Goal: Task Accomplishment & Management: Complete application form

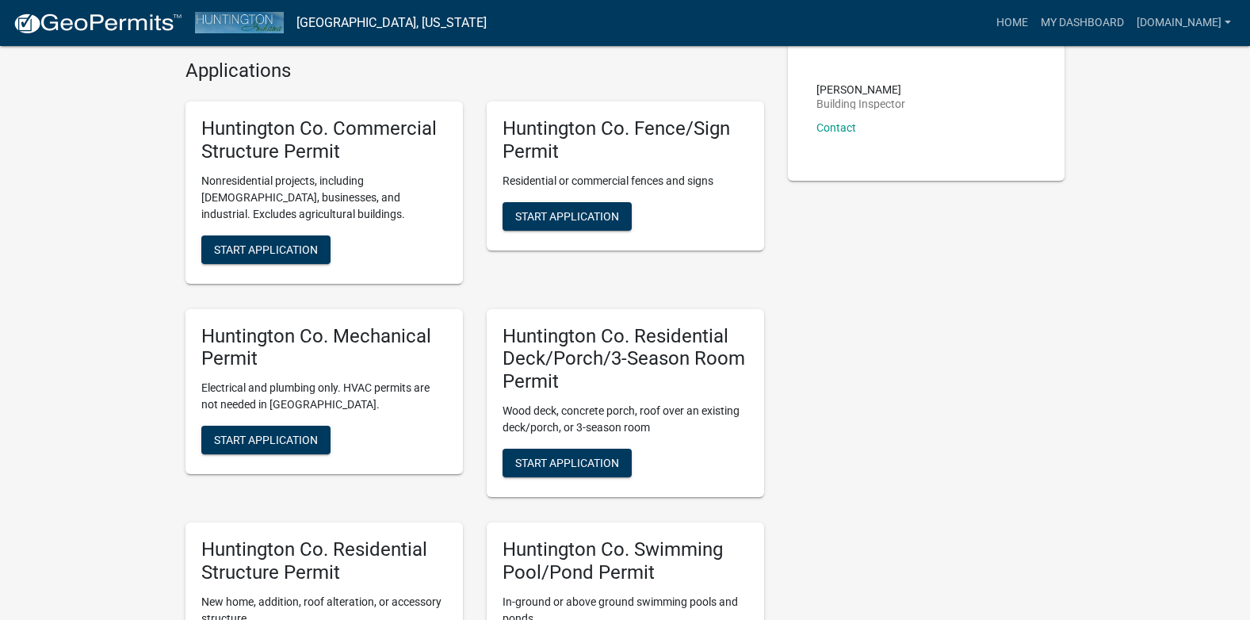
scroll to position [396, 0]
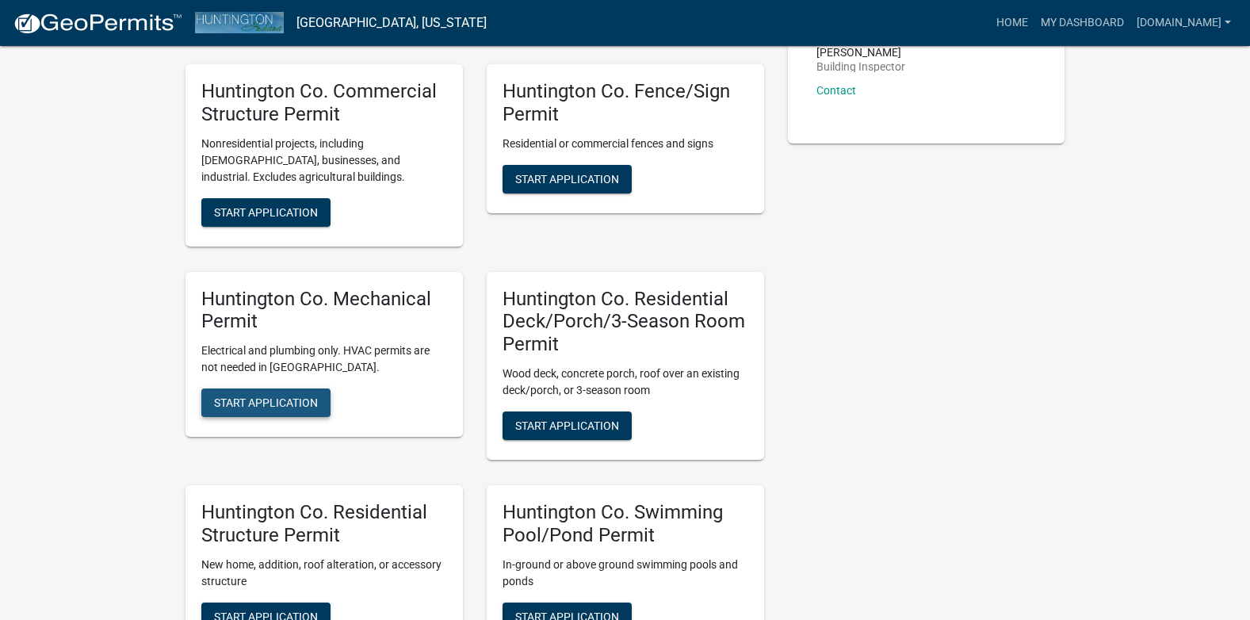
click at [290, 404] on span "Start Application" at bounding box center [266, 402] width 104 height 13
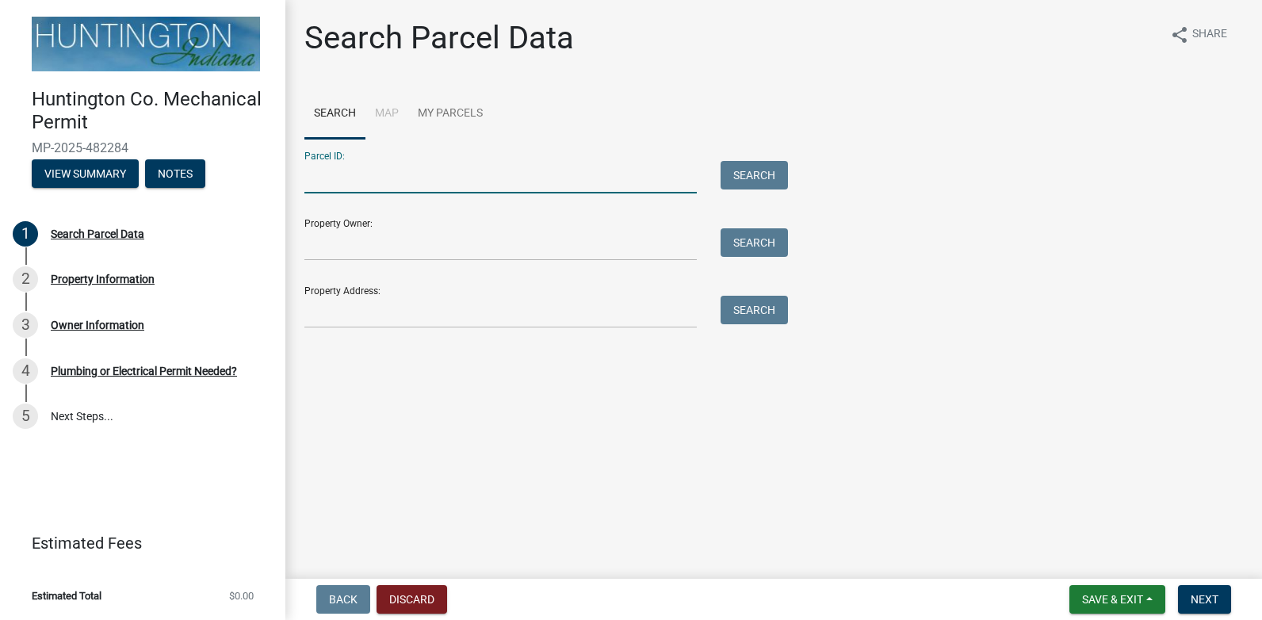
click at [447, 182] on input "Parcel ID:" at bounding box center [500, 177] width 392 height 32
type input "35-11-18-400-033.000-008"
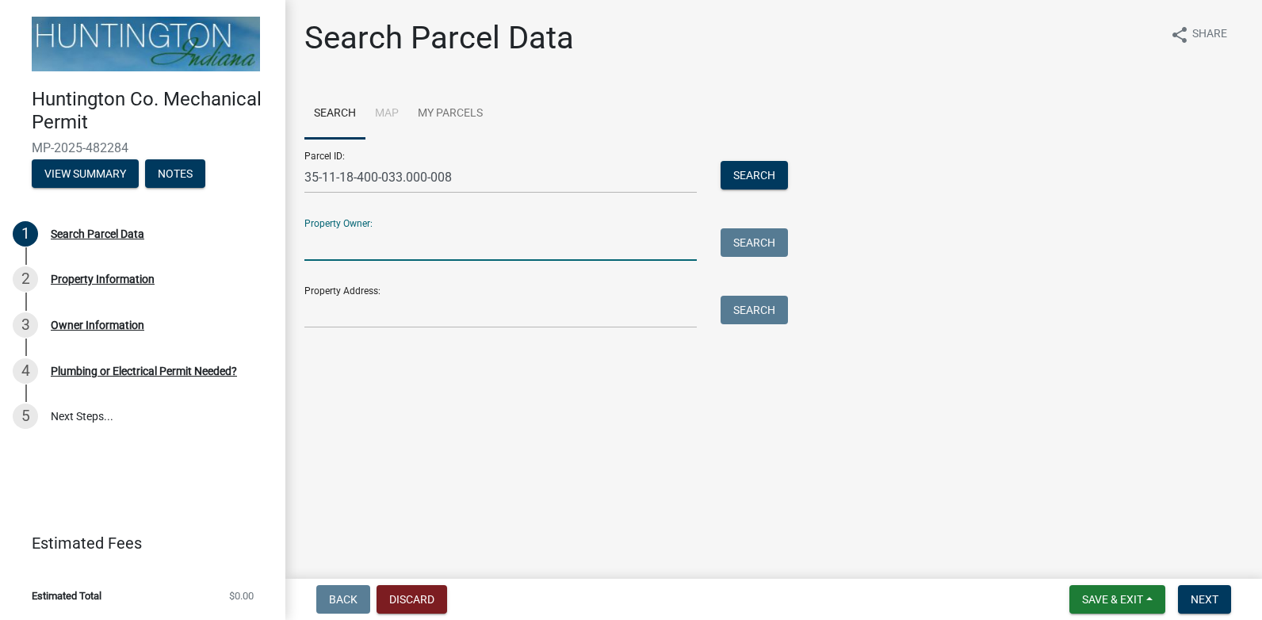
click at [449, 236] on input "Property Owner:" at bounding box center [500, 244] width 392 height 32
type input "[PERSON_NAME]"
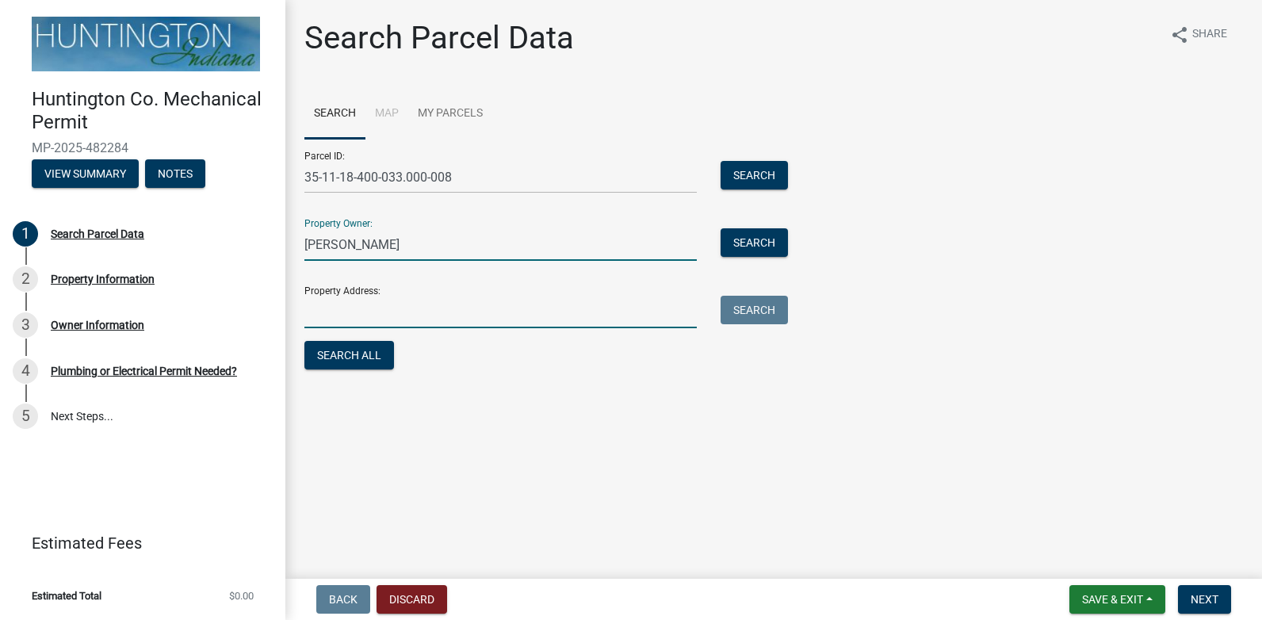
click at [427, 317] on input "Property Address:" at bounding box center [500, 312] width 392 height 32
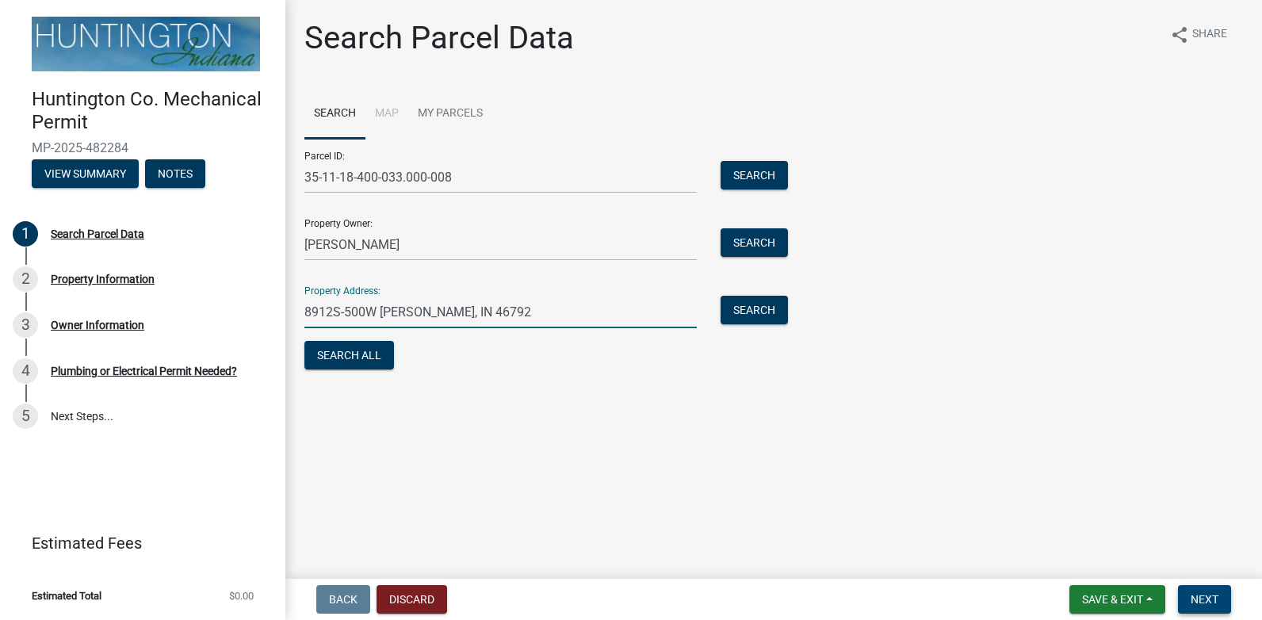
type input "8912S-500W [PERSON_NAME], IN 46792"
click at [1216, 605] on span "Next" at bounding box center [1205, 599] width 28 height 13
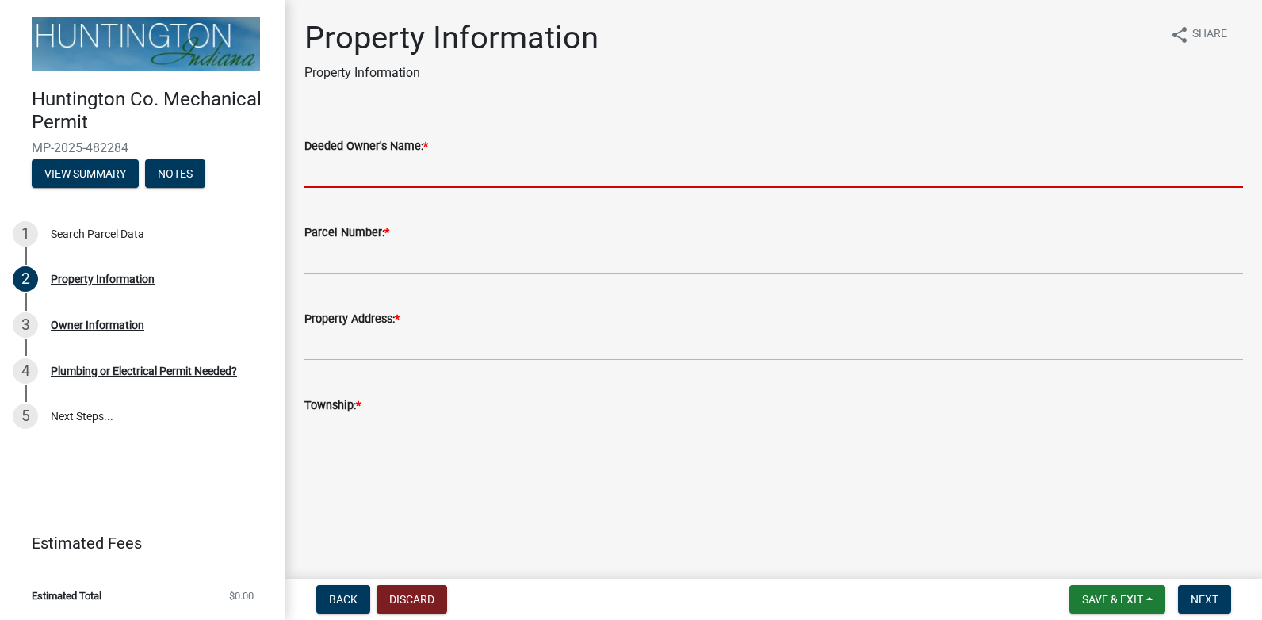
click at [433, 166] on input "Deeded Owner's Name: *" at bounding box center [773, 171] width 939 height 32
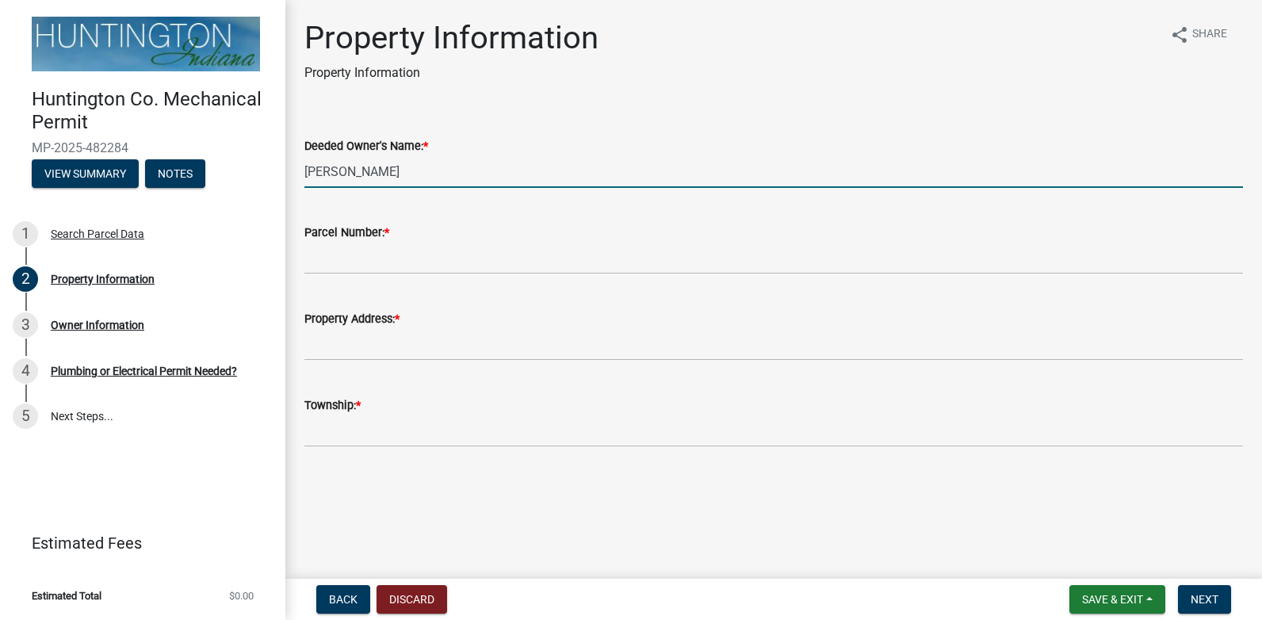
type input "[PERSON_NAME]"
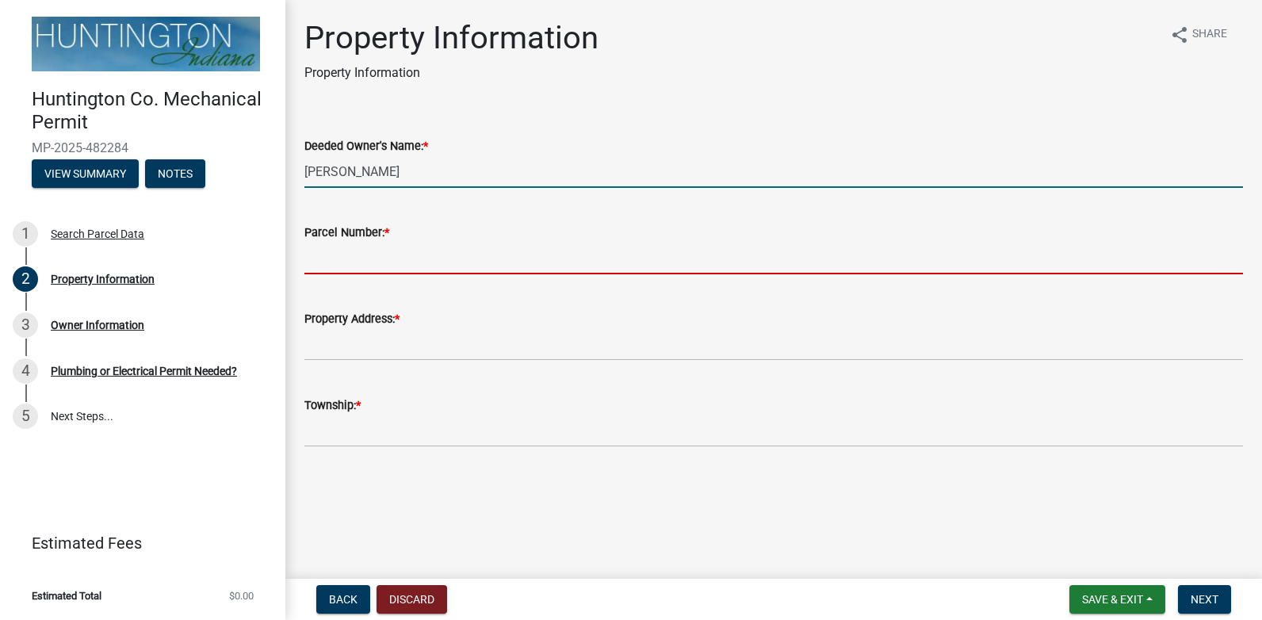
click at [411, 262] on input "Parcel Number: *" at bounding box center [773, 258] width 939 height 32
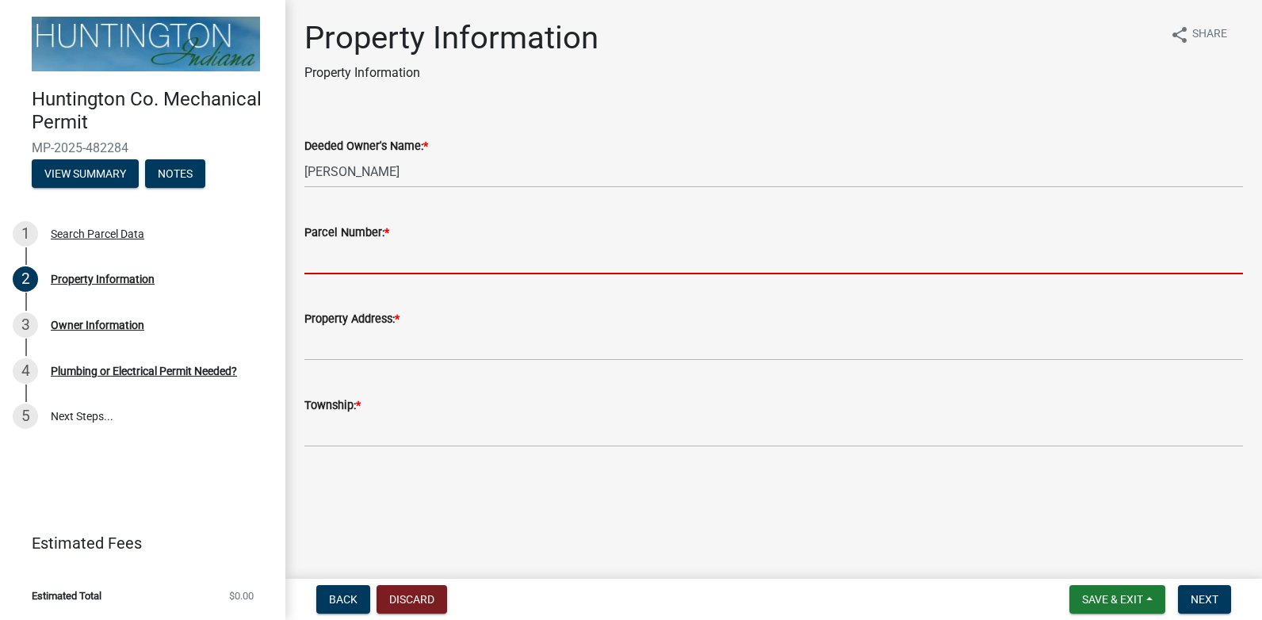
click at [411, 262] on input "Parcel Number: *" at bounding box center [773, 258] width 939 height 32
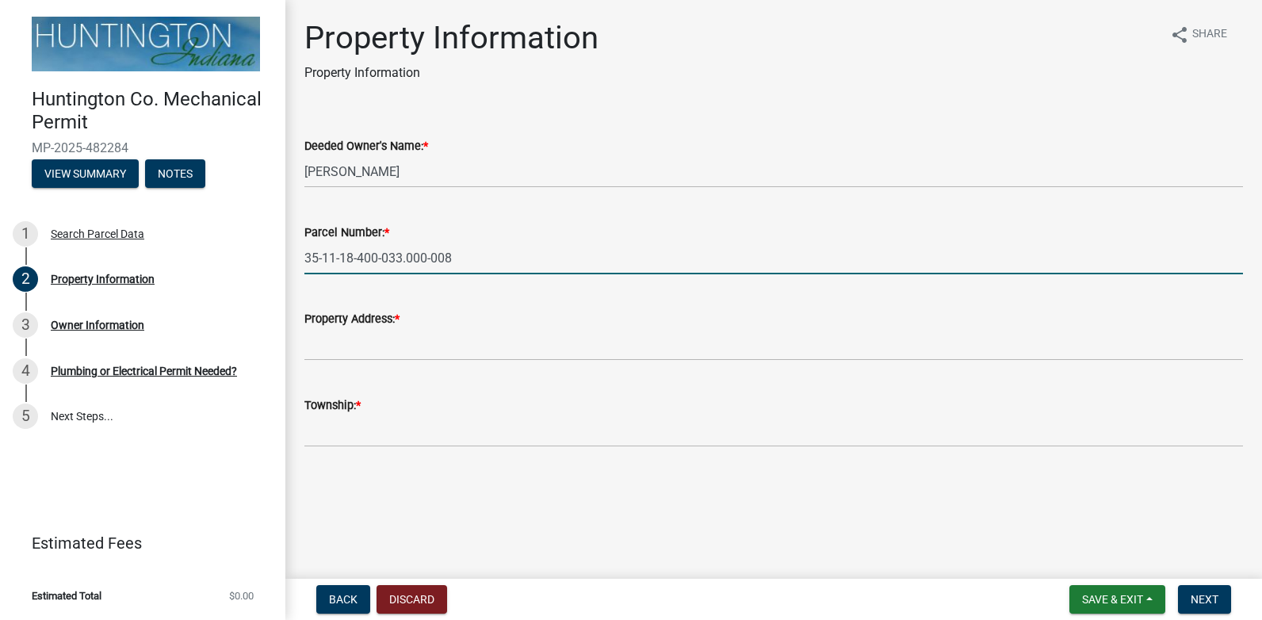
type input "35-11-18-400-033.000-008"
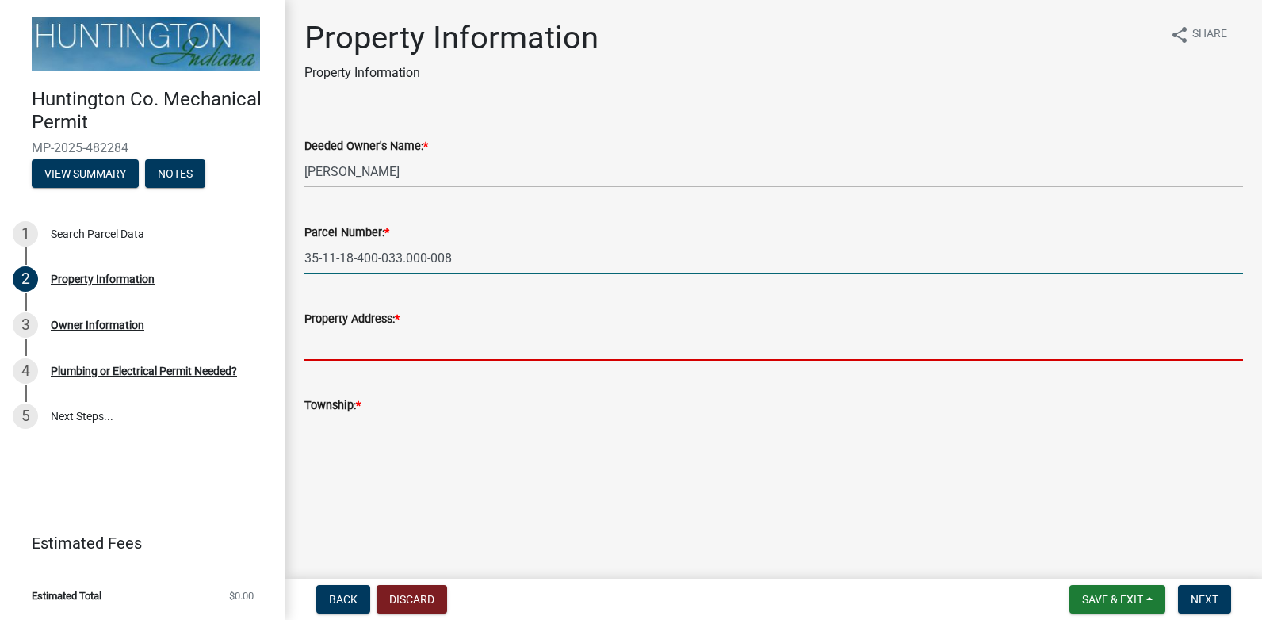
click at [463, 338] on input "Property Address: *" at bounding box center [773, 344] width 939 height 32
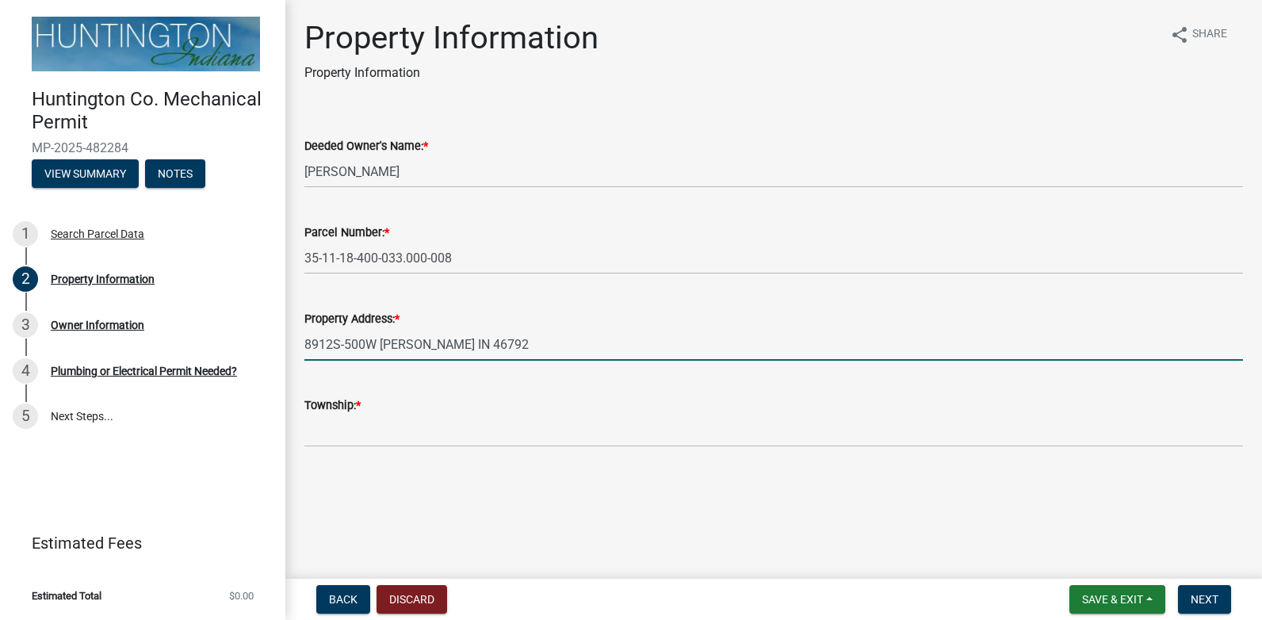
type input "8912S-500W [PERSON_NAME] IN 46792"
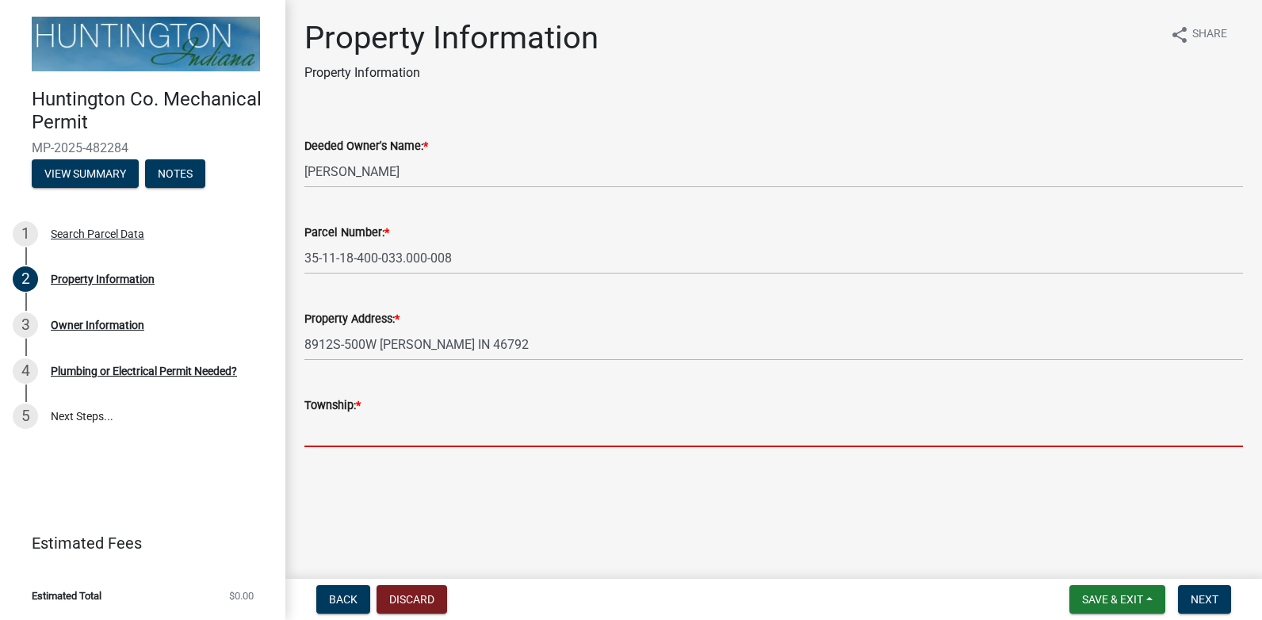
click at [429, 419] on input "Township: *" at bounding box center [773, 431] width 939 height 32
type input "Jefferson"
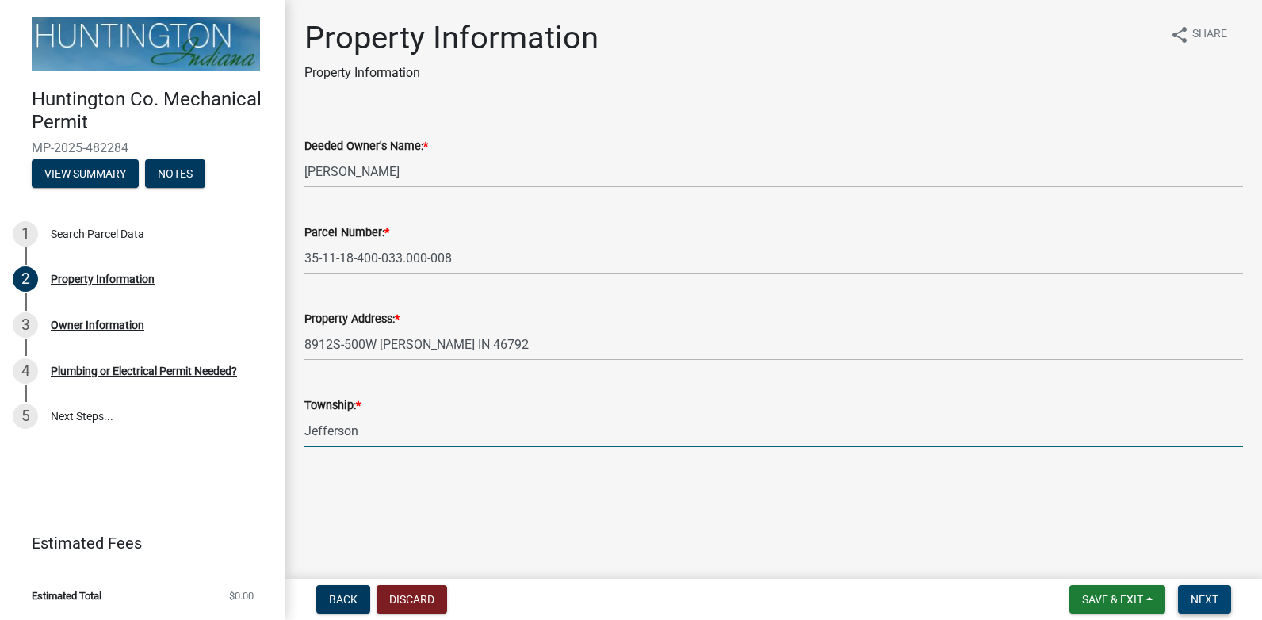
click at [1191, 594] on span "Next" at bounding box center [1205, 599] width 28 height 13
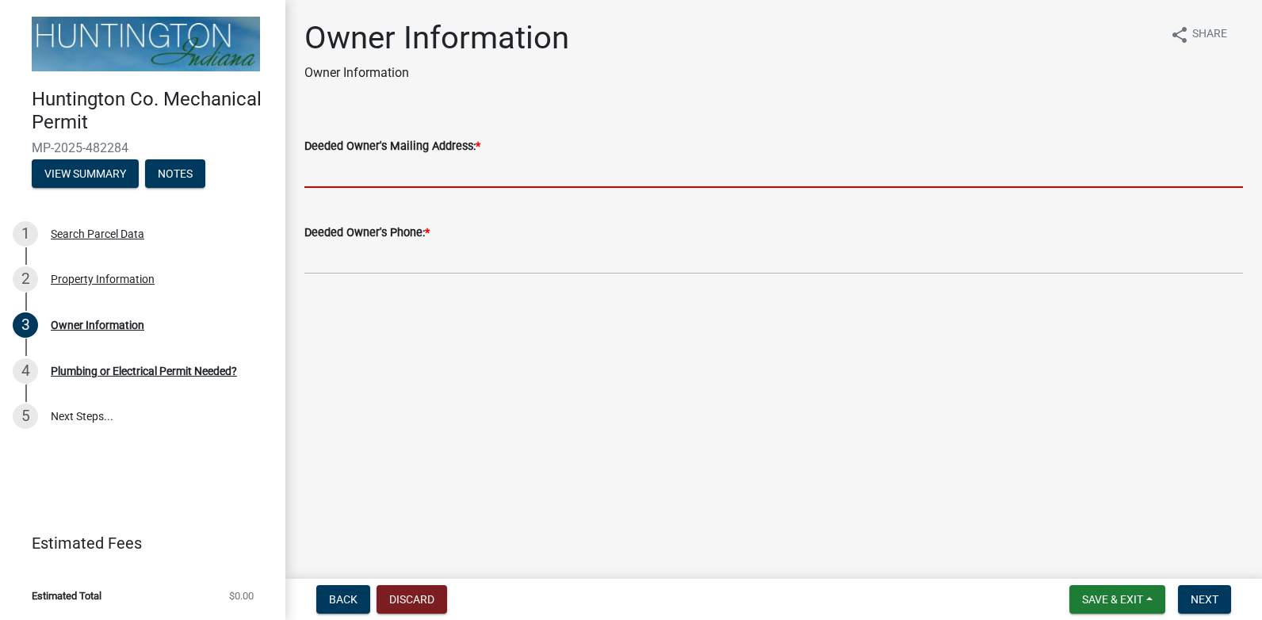
click at [324, 171] on input "Deeded Owner's Mailing Address: *" at bounding box center [773, 171] width 939 height 32
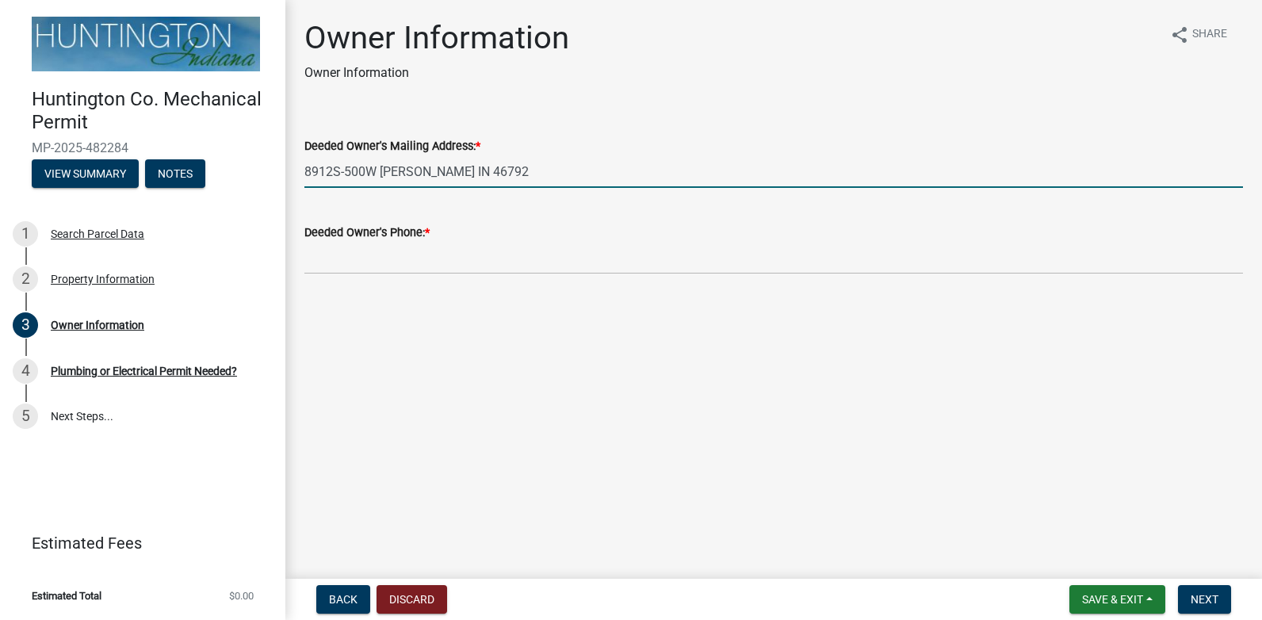
type input "8912S-500W [PERSON_NAME] IN 46792"
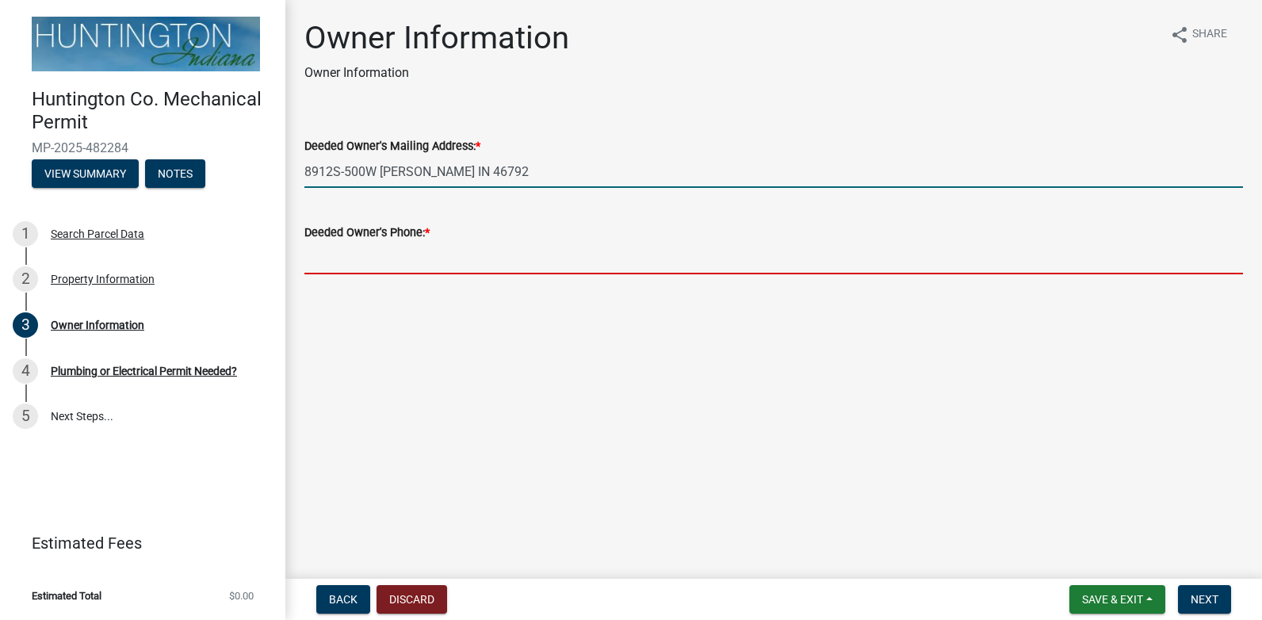
click at [421, 261] on input "Deeded Owner's Phone: *" at bounding box center [773, 258] width 939 height 32
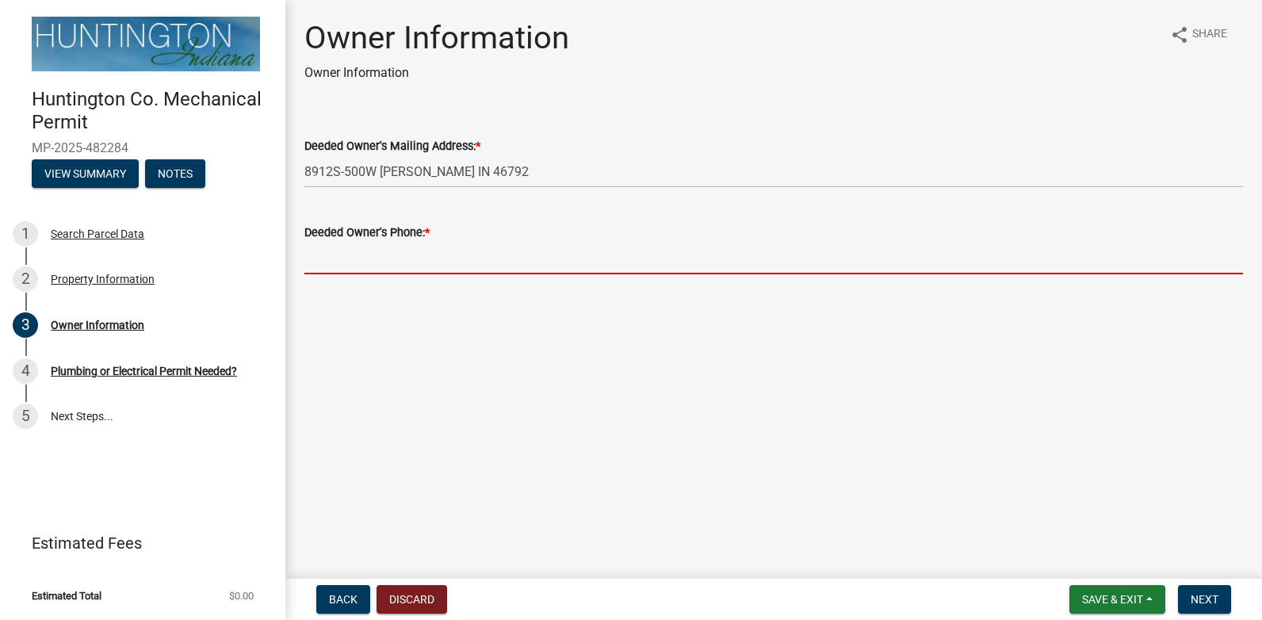
click at [421, 261] on input "Deeded Owner's Phone: *" at bounding box center [773, 258] width 939 height 32
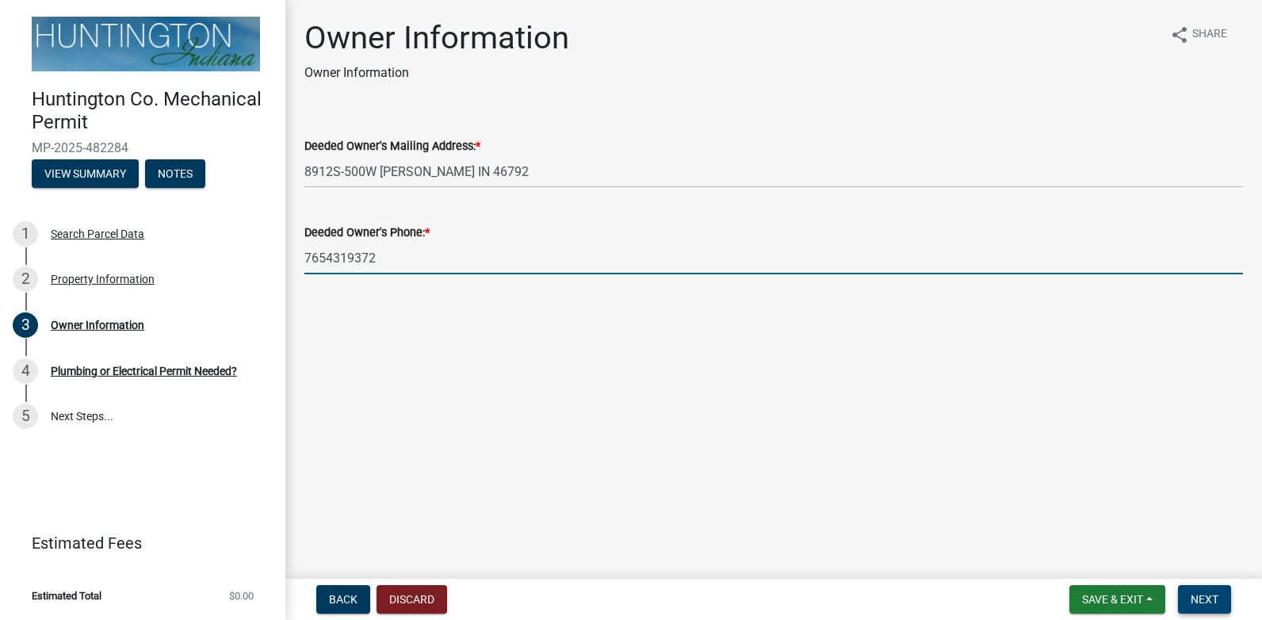
type input "7654319372"
click at [1188, 603] on button "Next" at bounding box center [1204, 599] width 53 height 29
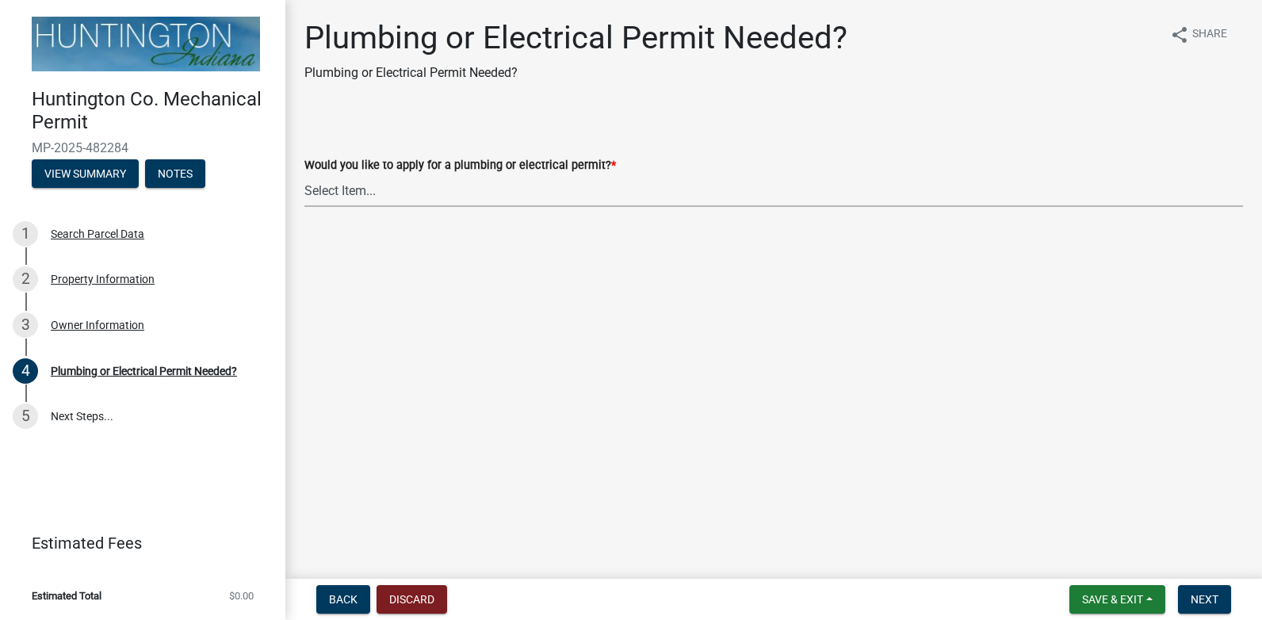
click at [369, 192] on select "Select Item... plumbing electrical" at bounding box center [773, 190] width 939 height 32
click at [304, 174] on select "Select Item... plumbing electrical" at bounding box center [773, 190] width 939 height 32
select select "82bdcc69-8734-43af-a4fa-e76f8d275e41"
click at [364, 261] on main "Plumbing or Electrical Permit Needed? Plumbing or Electrical Permit Needed? sha…" at bounding box center [773, 286] width 977 height 572
click at [1207, 597] on span "Next" at bounding box center [1205, 599] width 28 height 13
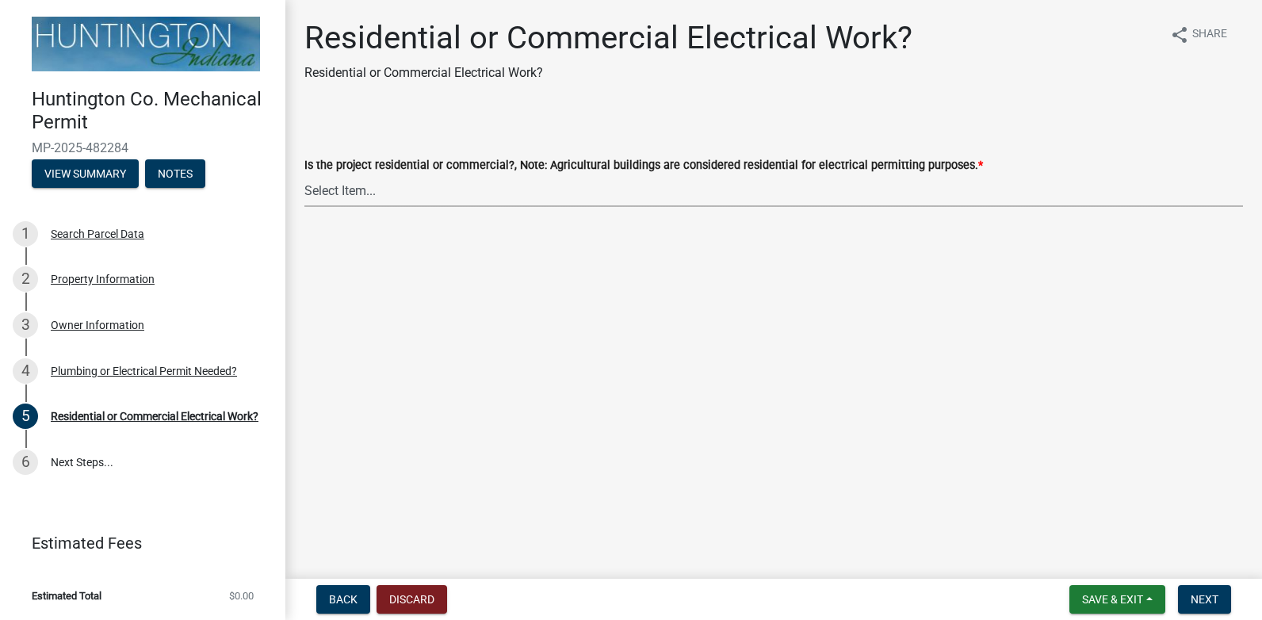
click at [356, 198] on select "Select Item... Residential Commercial" at bounding box center [773, 190] width 939 height 32
click at [304, 174] on select "Select Item... Residential Commercial" at bounding box center [773, 190] width 939 height 32
select select "3db72f89-ebf7-44a2-a43c-36ed77a05272"
click at [1220, 595] on button "Next" at bounding box center [1204, 599] width 53 height 29
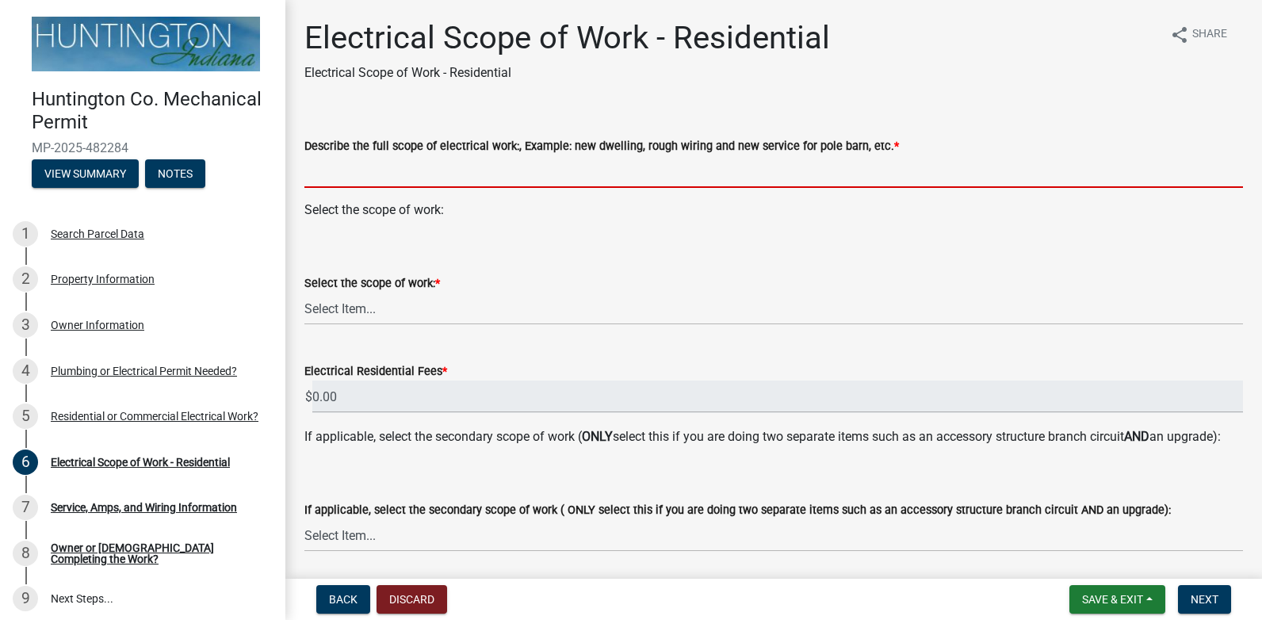
click at [415, 179] on input "Describe the full scope of electrical work:, Example: new dwelling, rough wirin…" at bounding box center [773, 171] width 939 height 32
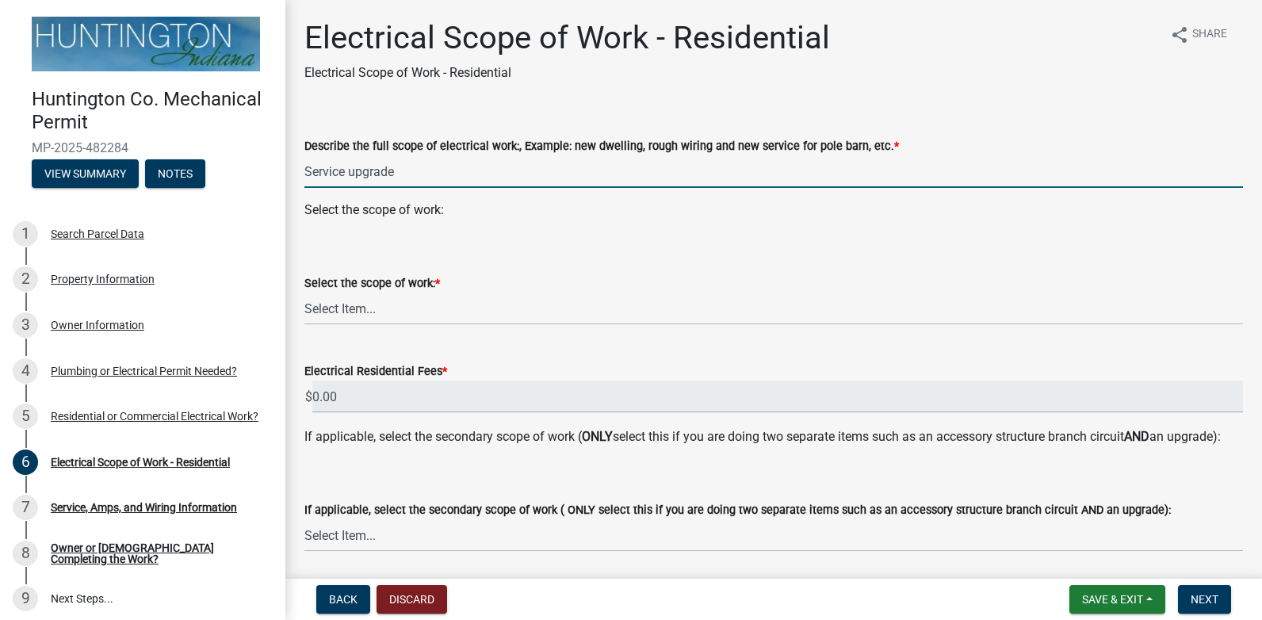
type input "Service upgrade"
click at [396, 306] on select "Select Item... New Service (new meter base installation) Upgrade (includes relo…" at bounding box center [773, 308] width 939 height 32
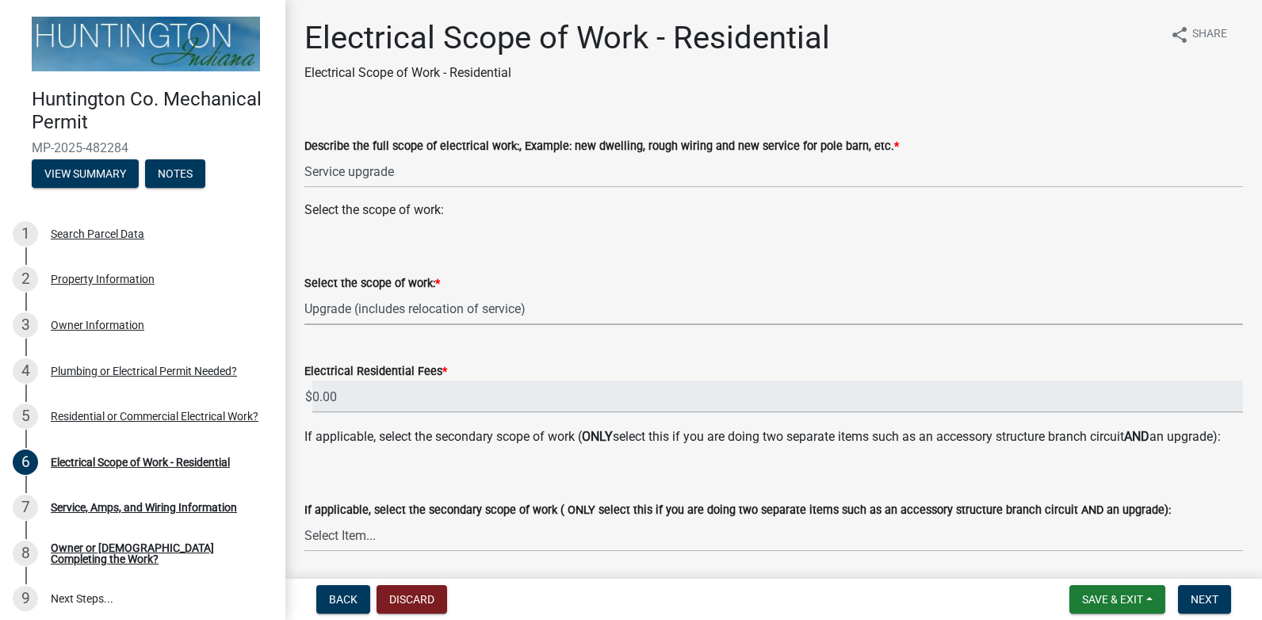
click at [304, 292] on select "Select Item... New Service (new meter base installation) Upgrade (includes relo…" at bounding box center [773, 308] width 939 height 32
select select "108a24b7-cc86-458b-9d07-b72a6c5c0cf8"
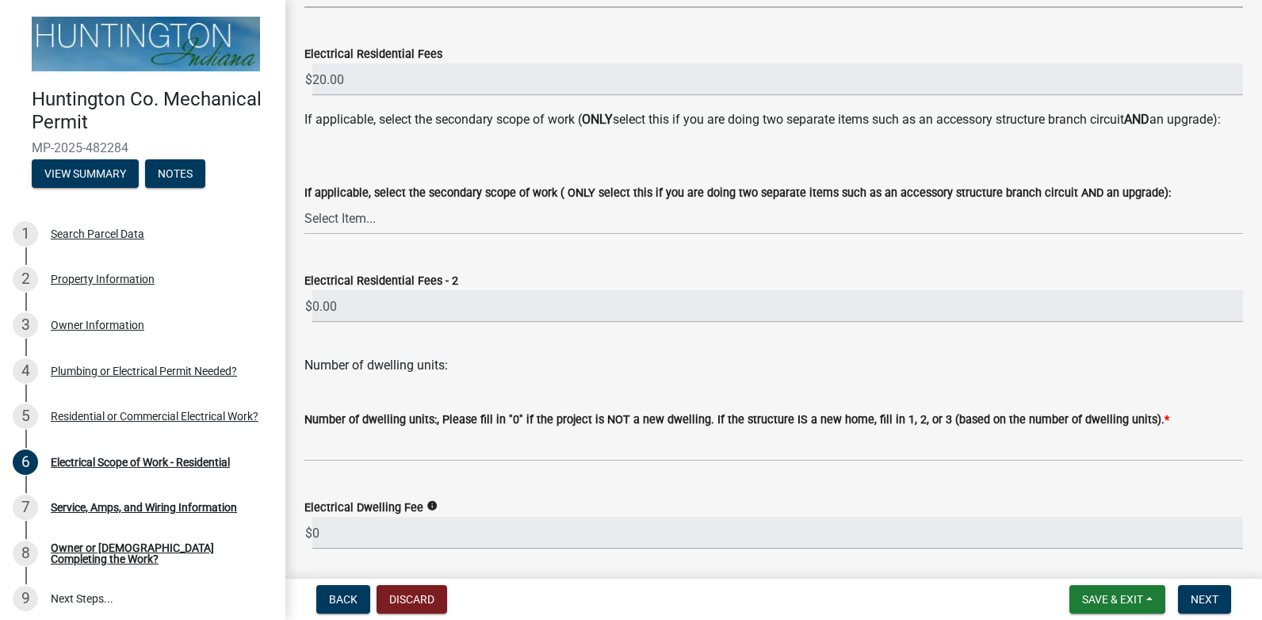
scroll to position [389, 0]
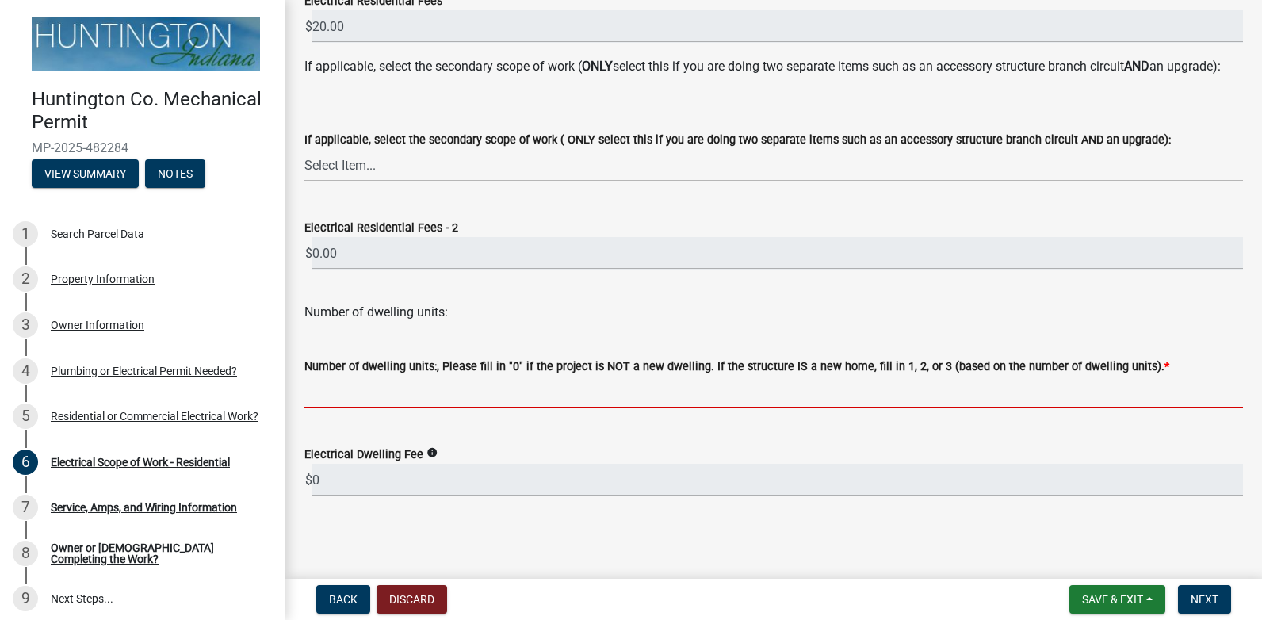
click at [442, 397] on input "text" at bounding box center [773, 392] width 939 height 32
type input "3"
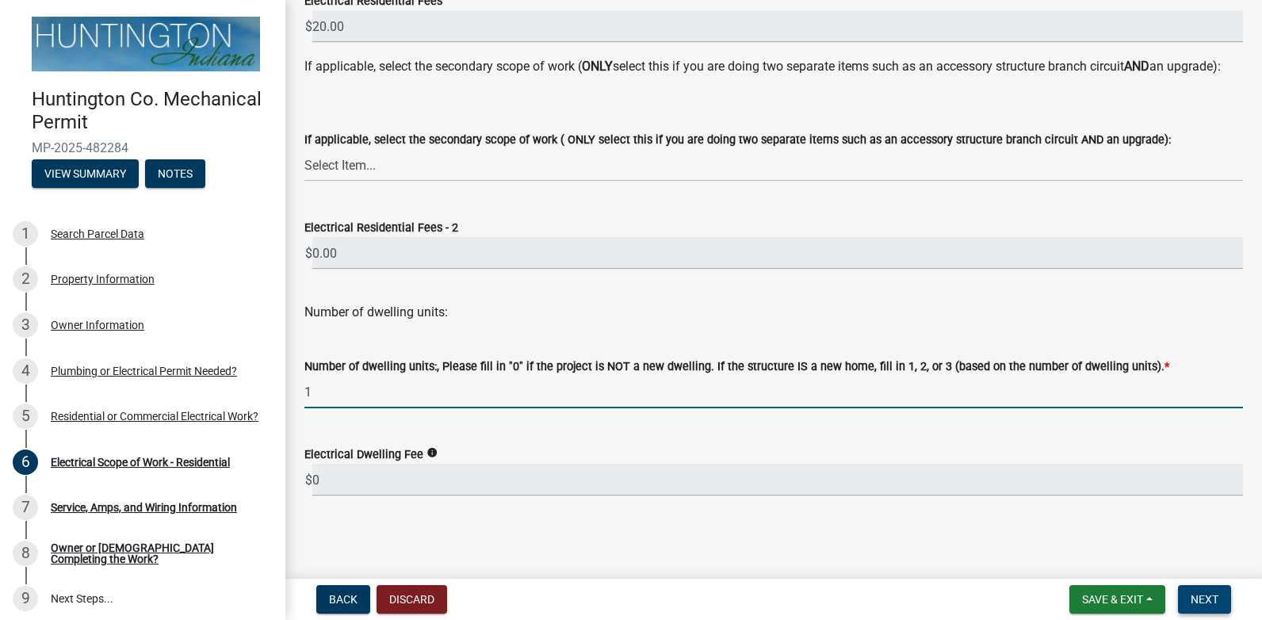
type input "1"
click at [1195, 601] on span "Next" at bounding box center [1205, 599] width 28 height 13
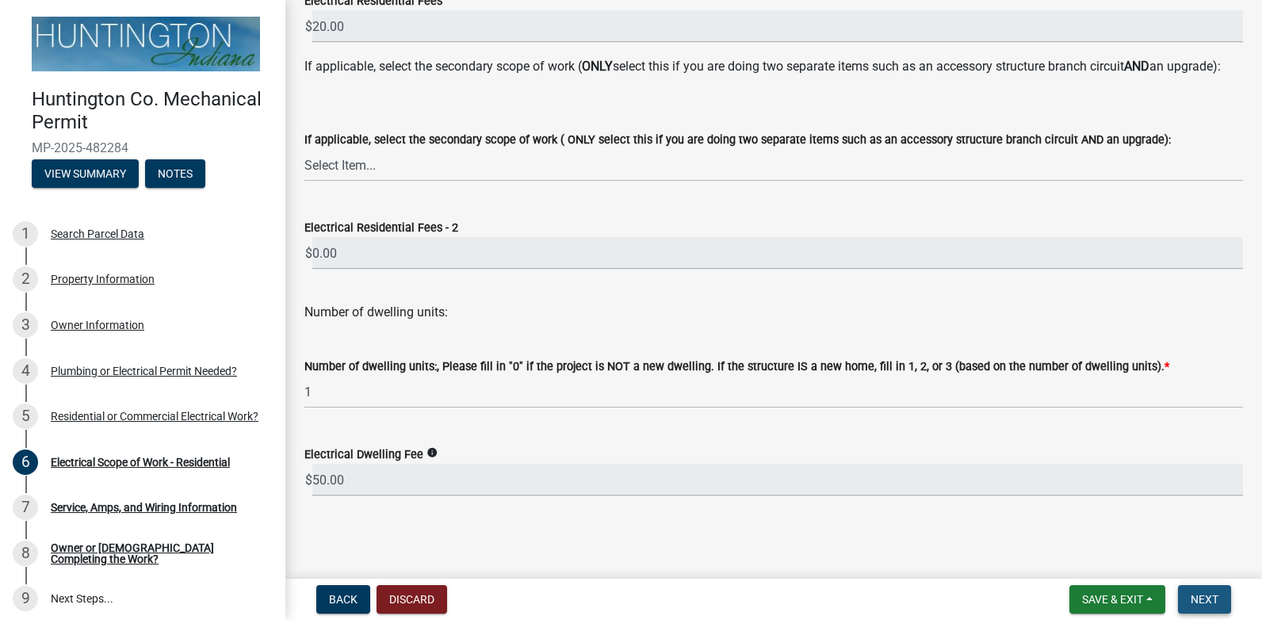
click at [1193, 594] on span "Next" at bounding box center [1205, 599] width 28 height 13
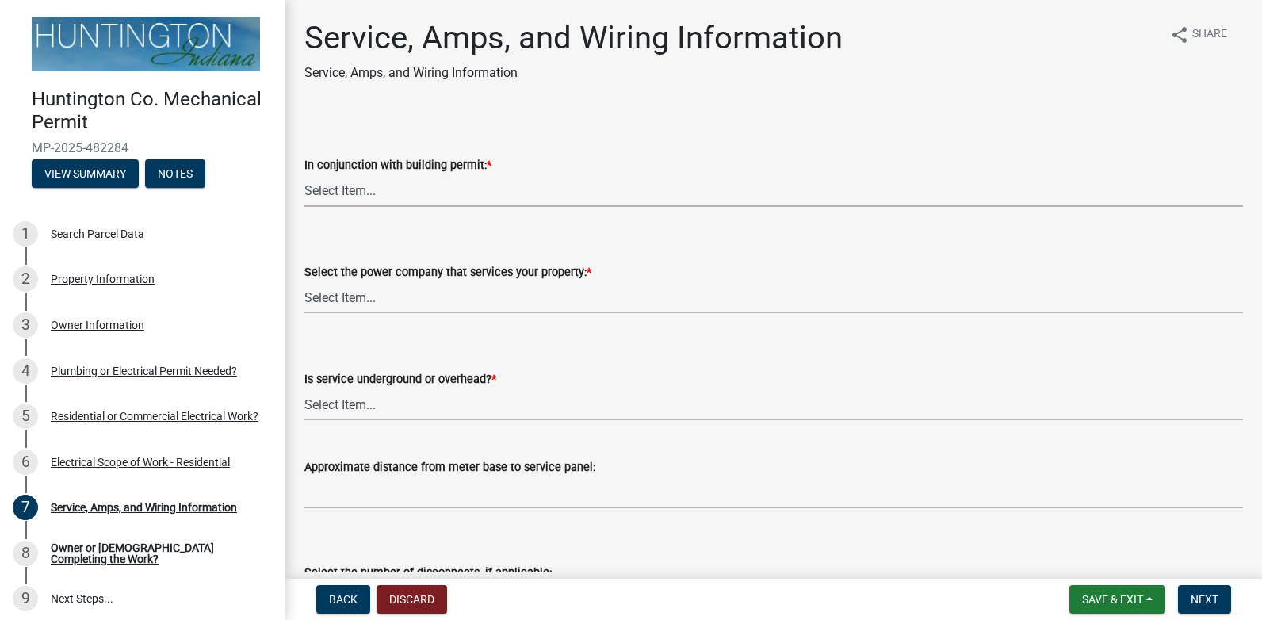
click at [377, 197] on select "Select Item... Yes No" at bounding box center [773, 190] width 939 height 32
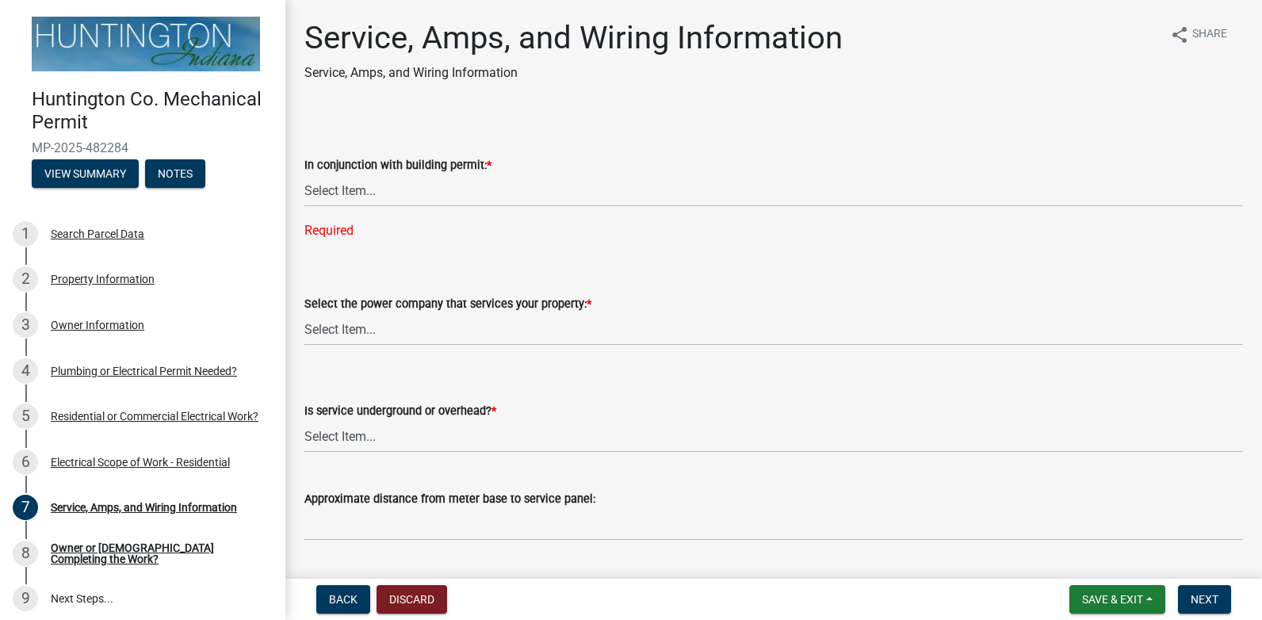
click at [346, 276] on form "Select the power company that services your property: * Select Item... Duke Ene…" at bounding box center [773, 310] width 939 height 71
click at [360, 193] on select "Select Item... Yes No" at bounding box center [773, 190] width 939 height 32
click at [304, 174] on select "Select Item... Yes No" at bounding box center [773, 190] width 939 height 32
select select "b5401265-710a-437d-bfc0-f060779c66cc"
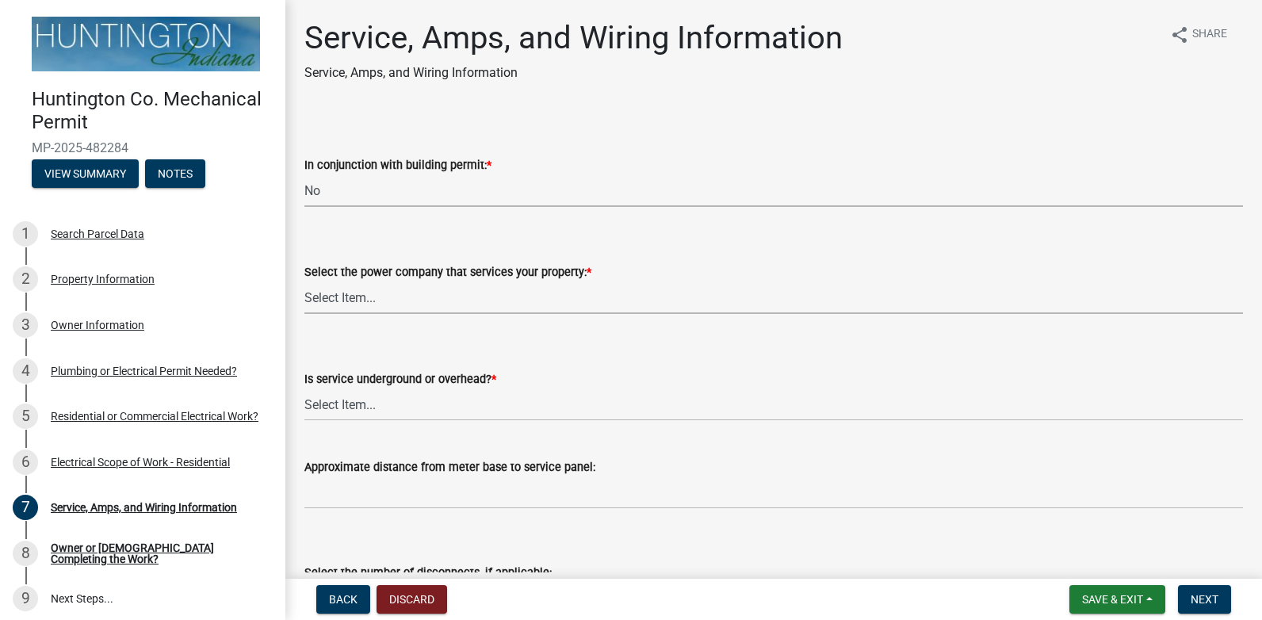
click at [364, 300] on select "Select Item... Duke Energy Northeastern REMC Wabash County REMC [PERSON_NAME] U…" at bounding box center [773, 297] width 939 height 32
click at [304, 281] on select "Select Item... Duke Energy Northeastern REMC Wabash County REMC [PERSON_NAME] U…" at bounding box center [773, 297] width 939 height 32
select select "c367502c-c792-4ca6-b28c-e3bf444e9dd0"
click at [414, 400] on select "Select Item... Underground Overhead" at bounding box center [773, 404] width 939 height 32
click at [304, 388] on select "Select Item... Underground Overhead" at bounding box center [773, 404] width 939 height 32
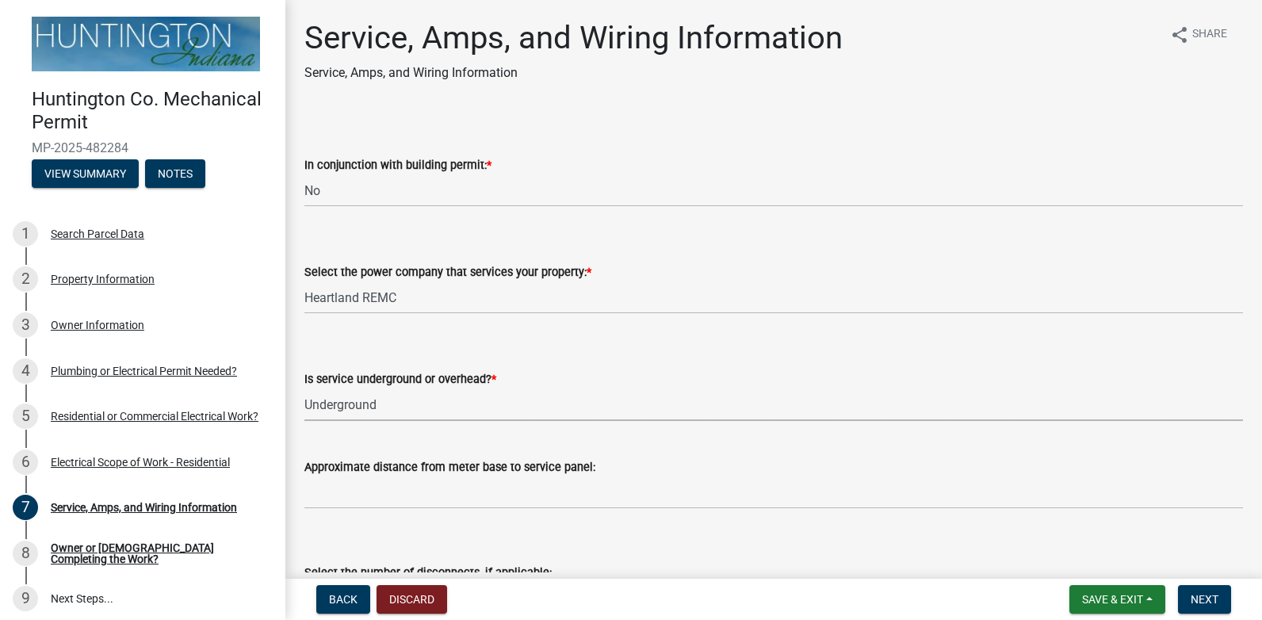
select select "ae88532c-6f26-494f-9fbf-7b0ffd7225c9"
click at [382, 457] on div "Approximate distance from meter base to service panel:" at bounding box center [773, 472] width 939 height 74
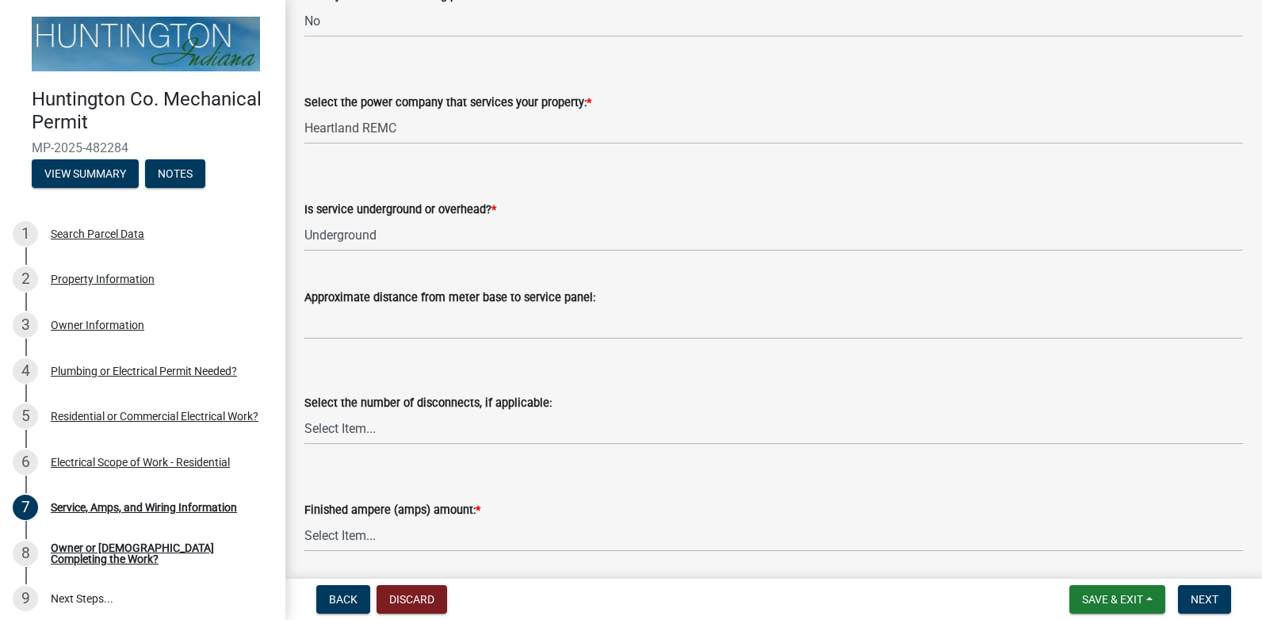
scroll to position [238, 0]
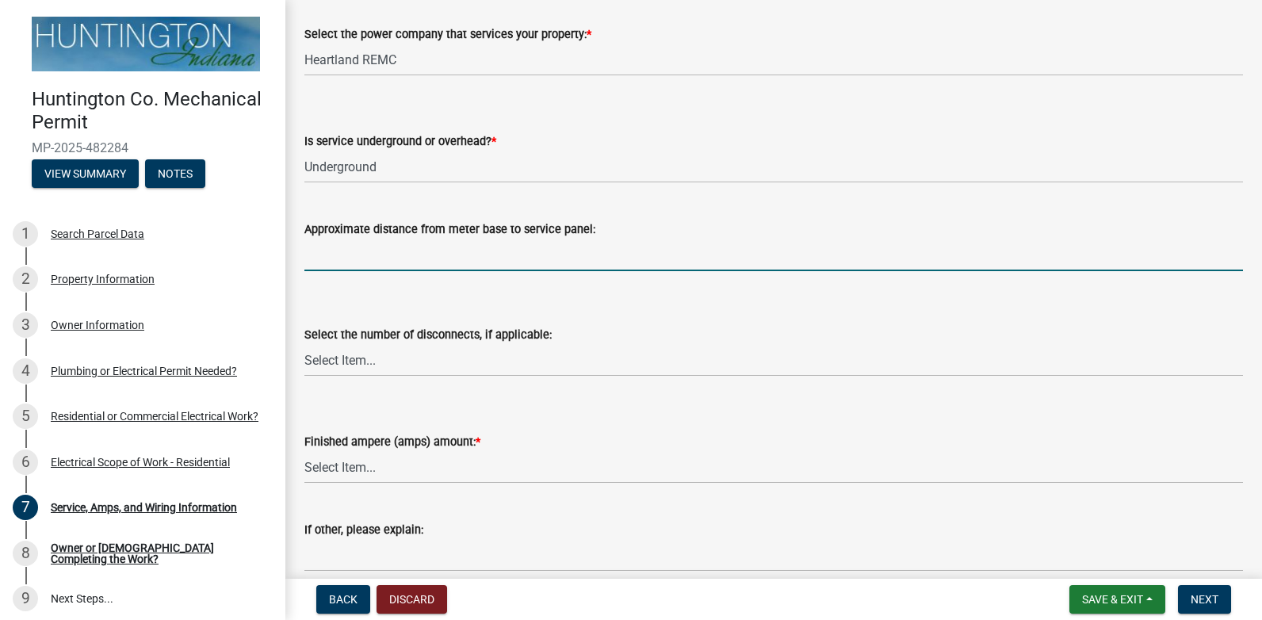
click at [450, 255] on input "Approximate distance from meter base to service panel:" at bounding box center [773, 255] width 939 height 32
type input "5'"
click at [364, 361] on select "Select Item... one two three four or more No Disconnects" at bounding box center [773, 360] width 939 height 32
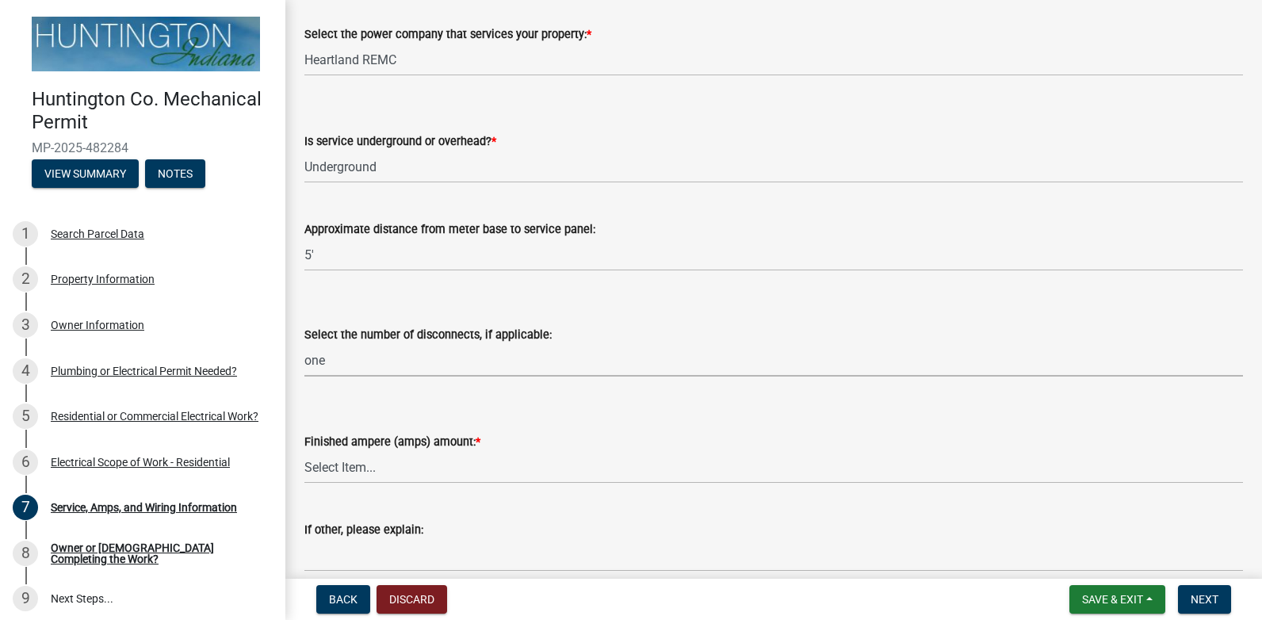
click at [304, 344] on select "Select Item... one two three four or more No Disconnects" at bounding box center [773, 360] width 939 height 32
select select "71bbe122-d664-4450-b24f-e64a9e4c6d13"
drag, startPoint x: 357, startPoint y: 378, endPoint x: 334, endPoint y: 415, distance: 43.5
click at [334, 415] on form "Finished ampere (amps) amount: * Select Item... 100 amp 200 amp 400 amp other" at bounding box center [773, 448] width 939 height 71
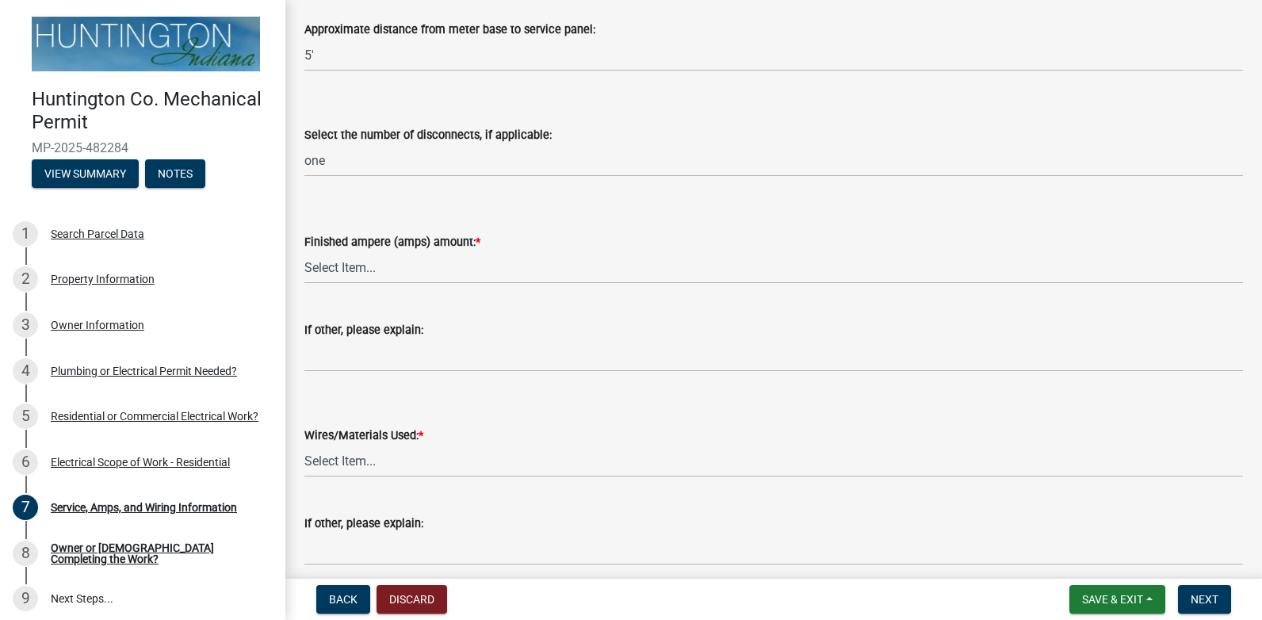
scroll to position [476, 0]
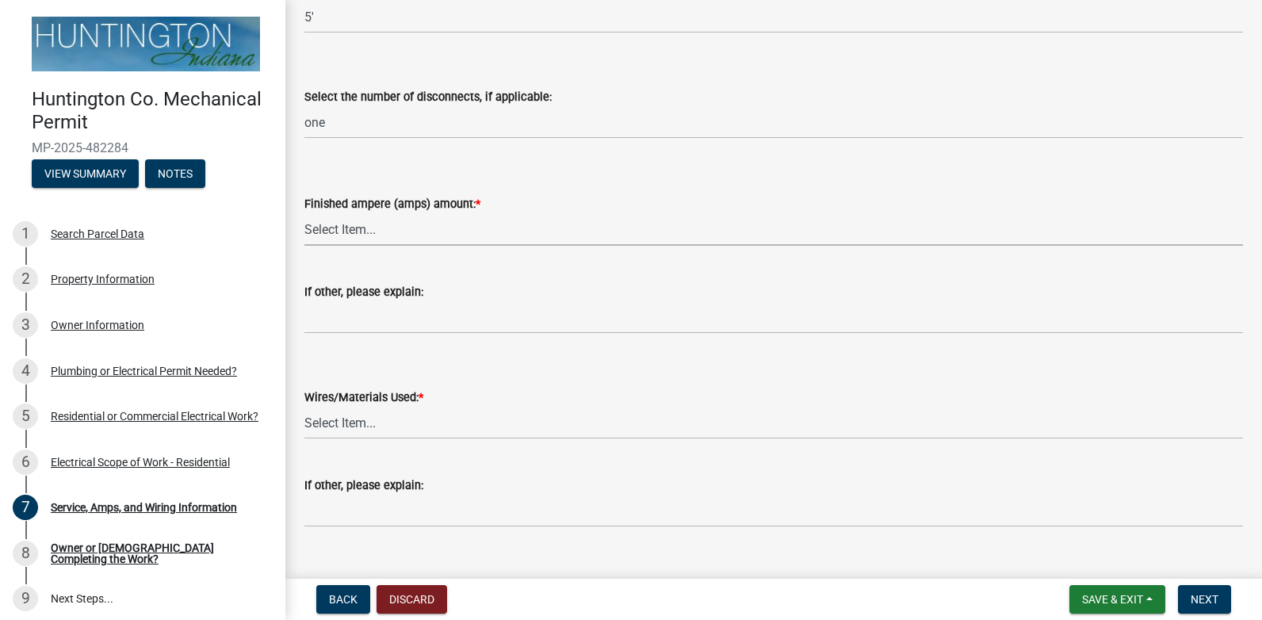
click at [371, 229] on select "Select Item... 100 amp 200 amp 400 amp other" at bounding box center [773, 229] width 939 height 32
click at [304, 213] on select "Select Item... 100 amp 200 amp 400 amp other" at bounding box center [773, 229] width 939 height 32
select select "77917e57-3373-4527-be00-46cfa300debe"
click at [369, 419] on select "Select Item... 2 AWG Aluminum 4 AWG Copper 2-4/0 or 1-1/0 Aluminum 2/0 Copper 2…" at bounding box center [773, 423] width 939 height 32
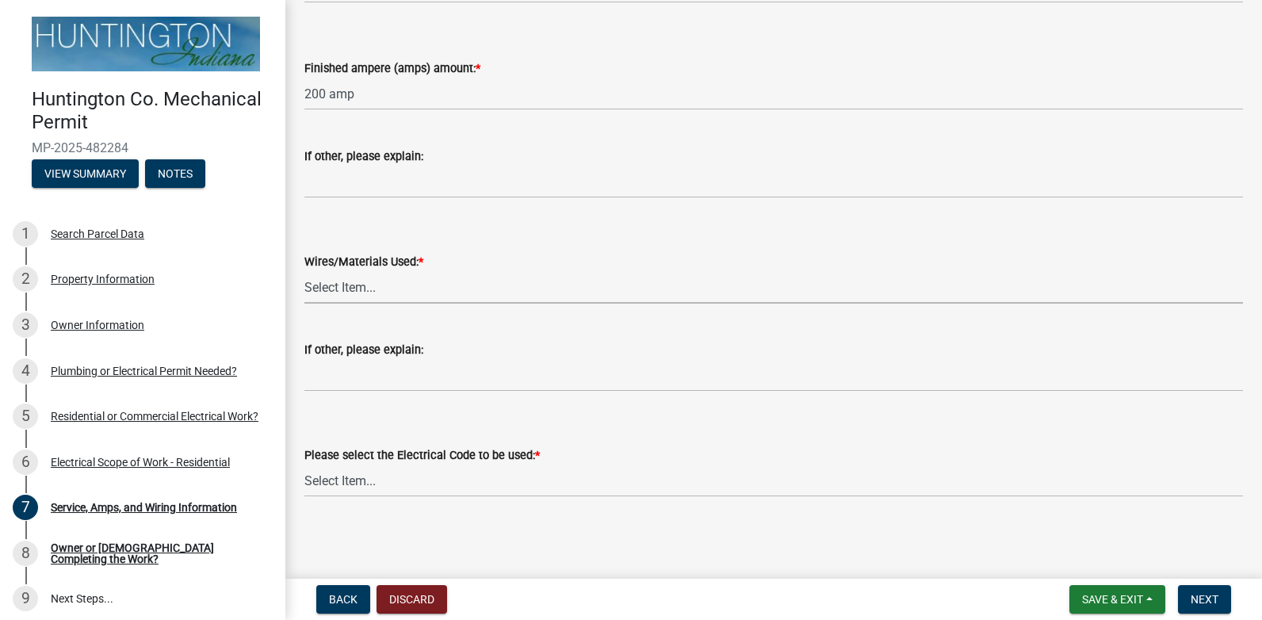
scroll to position [612, 0]
click at [354, 290] on select "Select Item... 2 AWG Aluminum 4 AWG Copper 2-4/0 or 1-1/0 Aluminum 2/0 Copper 2…" at bounding box center [773, 286] width 939 height 32
click at [304, 270] on select "Select Item... 2 AWG Aluminum 4 AWG Copper 2-4/0 or 1-1/0 Aluminum 2/0 Copper 2…" at bounding box center [773, 286] width 939 height 32
select select "6b87888a-4deb-48a2-ac11-26351d48ff00"
click at [365, 480] on select "Select Item... [US_STATE] Electrical Code One & Two Family Dwelling Code" at bounding box center [773, 480] width 939 height 32
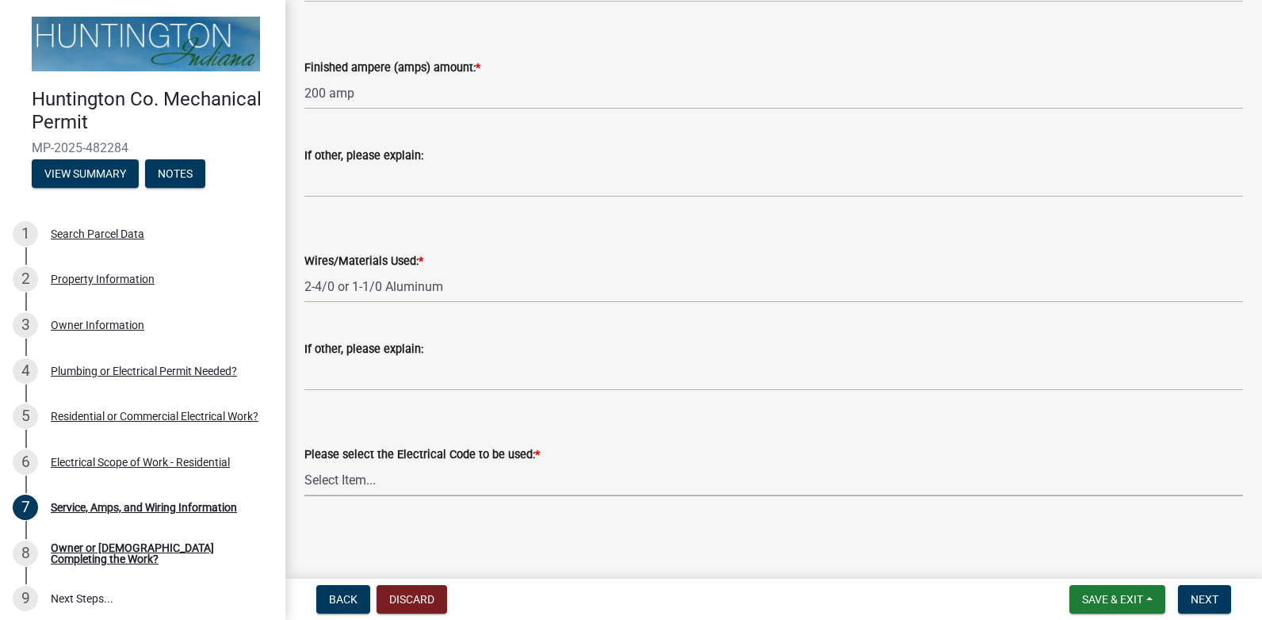
click at [365, 480] on select "Select Item... [US_STATE] Electrical Code One & Two Family Dwelling Code" at bounding box center [773, 480] width 939 height 32
click at [304, 464] on select "Select Item... [US_STATE] Electrical Code One & Two Family Dwelling Code" at bounding box center [773, 480] width 939 height 32
select select "5aeea631-e80a-4ba0-b39f-f5c26114ddfc"
click at [368, 530] on main "Service, Amps, and Wiring Information Service, Amps, and Wiring Information sha…" at bounding box center [773, 286] width 977 height 572
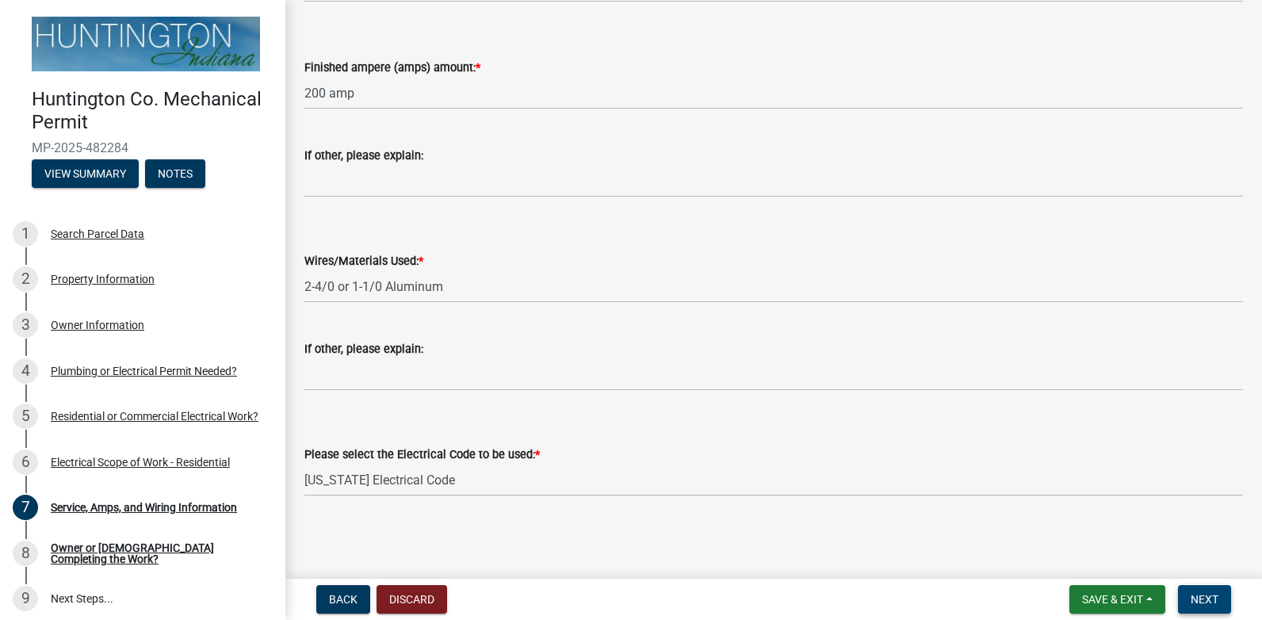
click at [1205, 595] on span "Next" at bounding box center [1205, 599] width 28 height 13
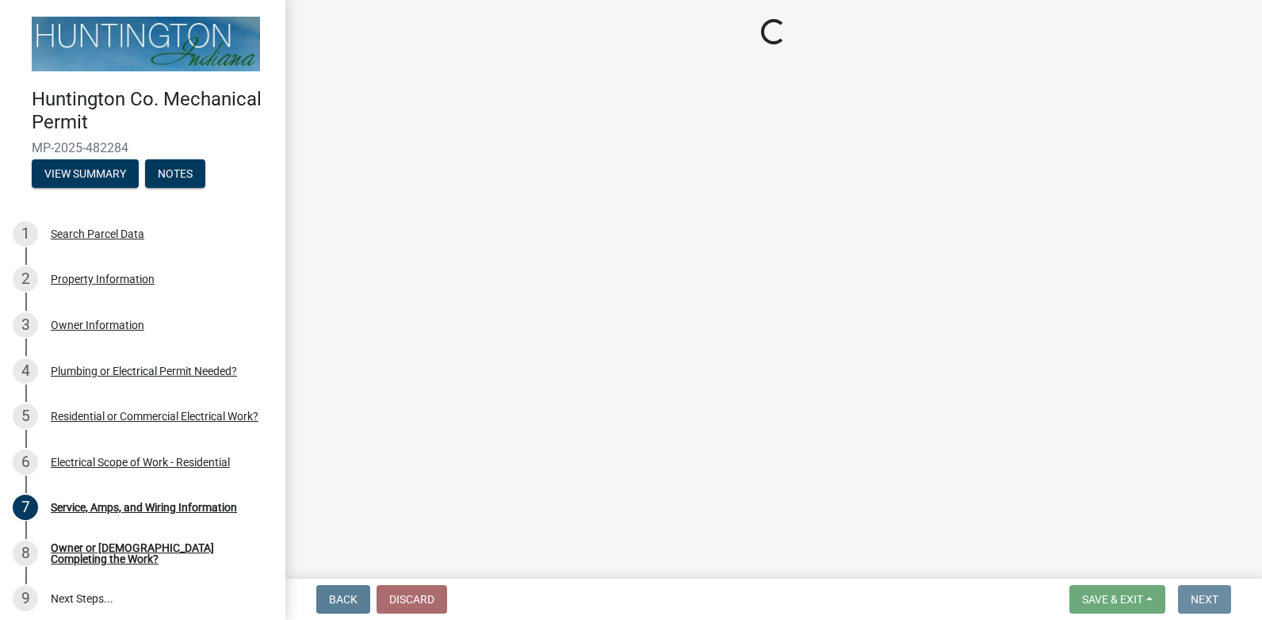
scroll to position [0, 0]
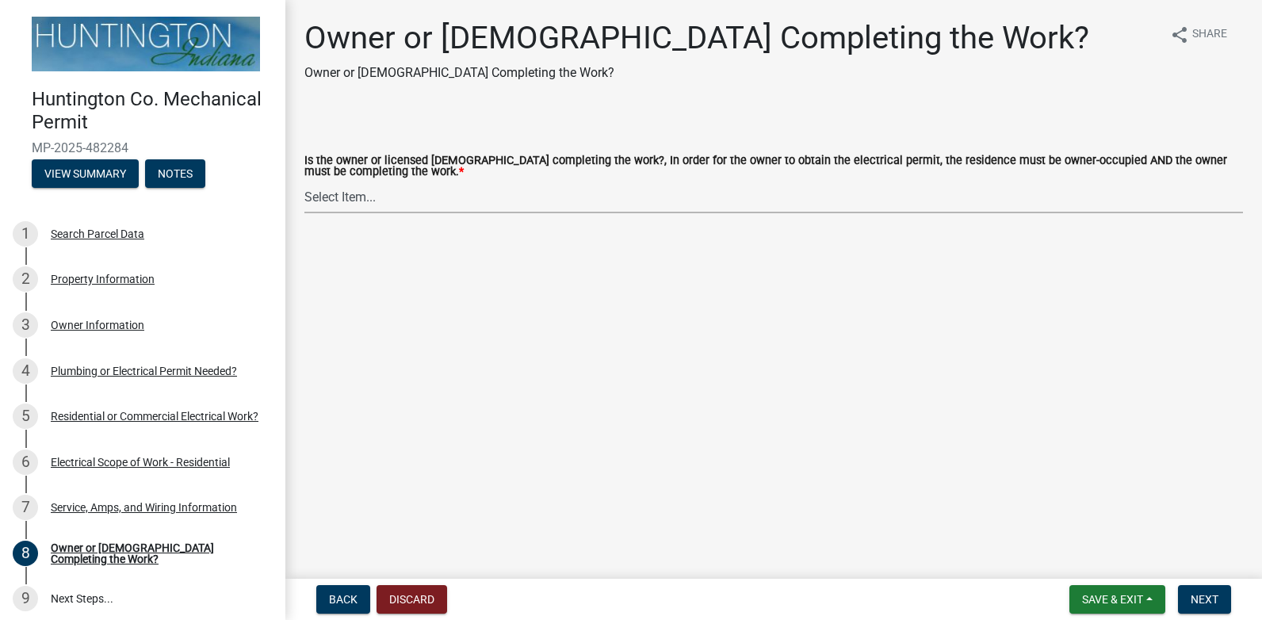
click at [409, 204] on select "Select Item... owner contractor" at bounding box center [773, 197] width 939 height 32
click at [304, 182] on select "Select Item... owner contractor" at bounding box center [773, 197] width 939 height 32
select select "408e0cf4-d53f-4268-b860-e8792218a171"
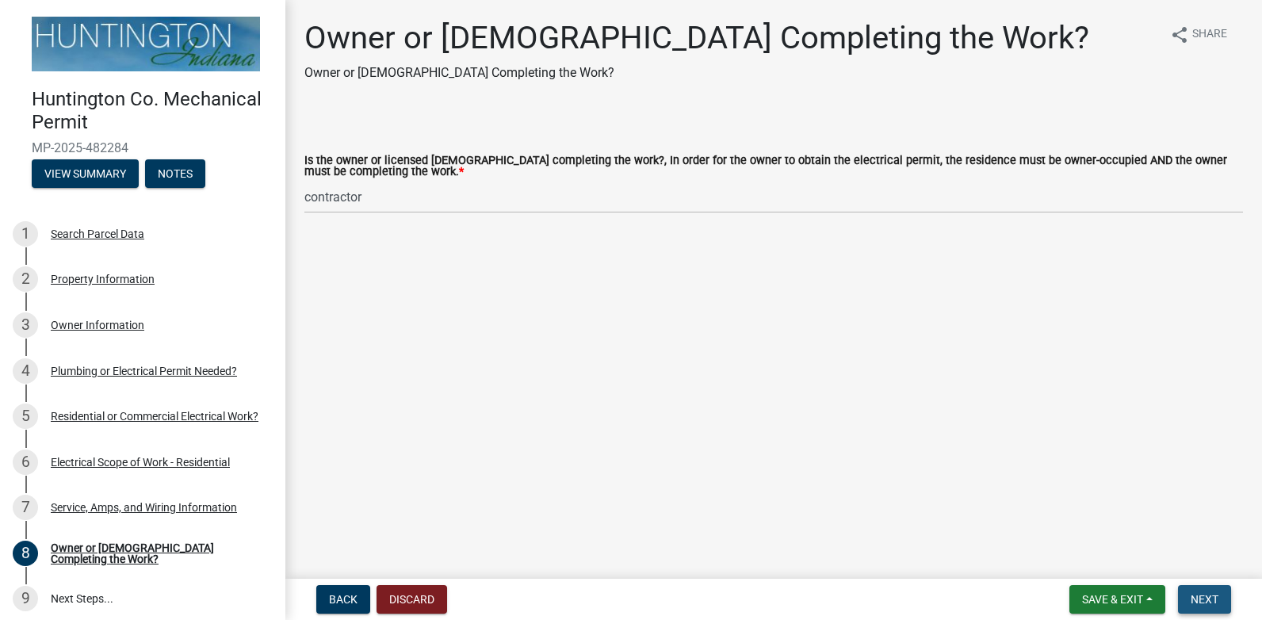
click at [1211, 593] on span "Next" at bounding box center [1205, 599] width 28 height 13
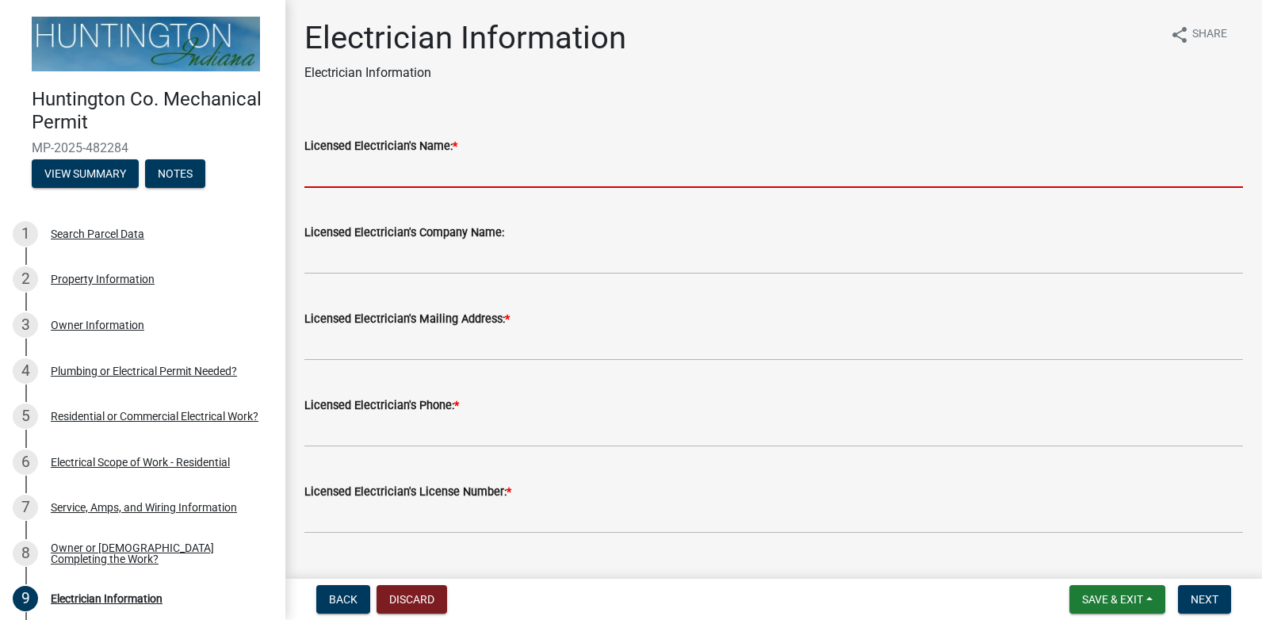
click at [376, 173] on input "Licensed Electrician's Name: *" at bounding box center [773, 171] width 939 height 32
type input "[PERSON_NAME]"
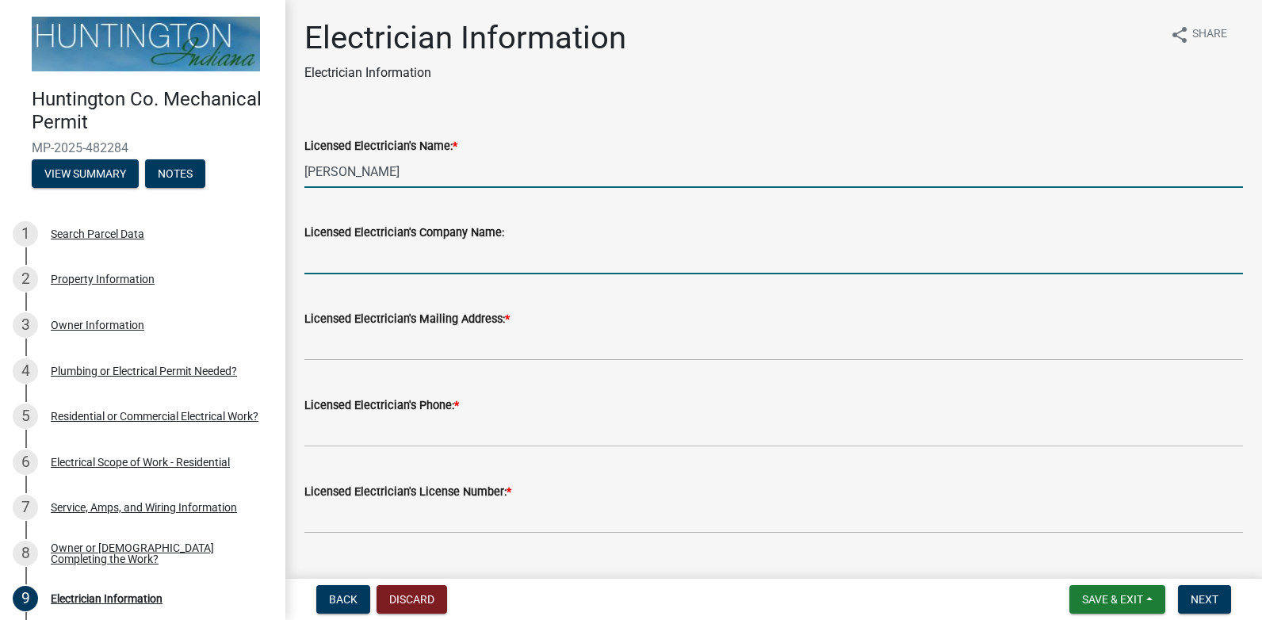
type input "[PERSON_NAME] Contracting LLC"
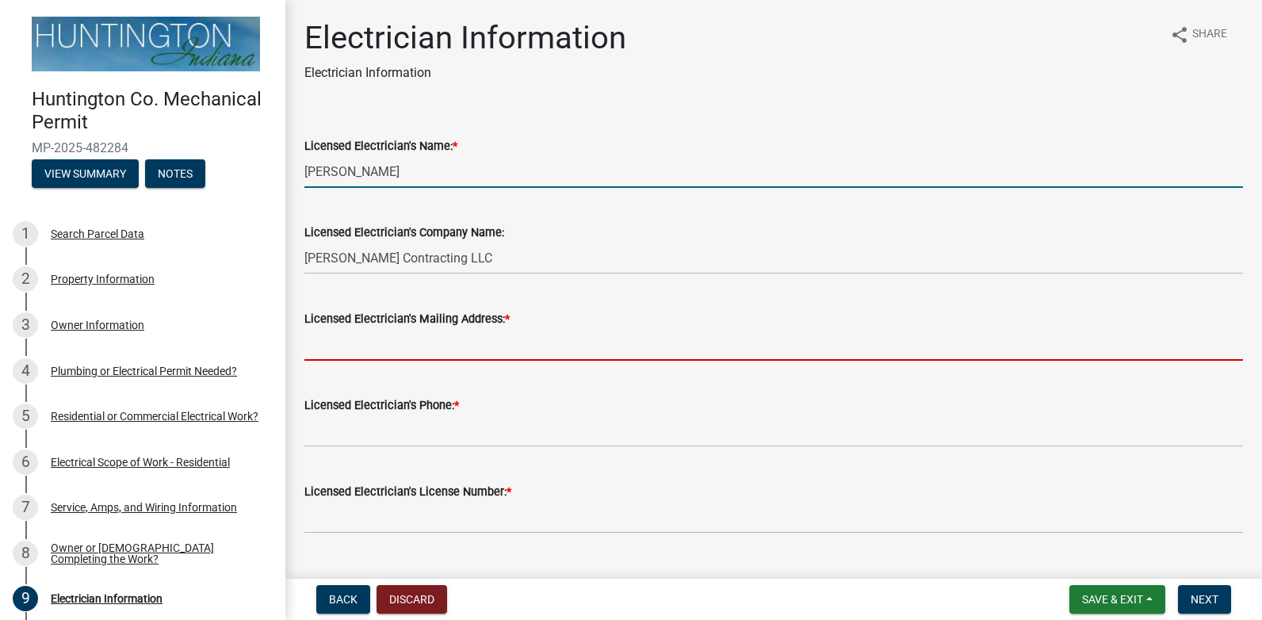
type input "6093W-600S Huntington, IN 46750"
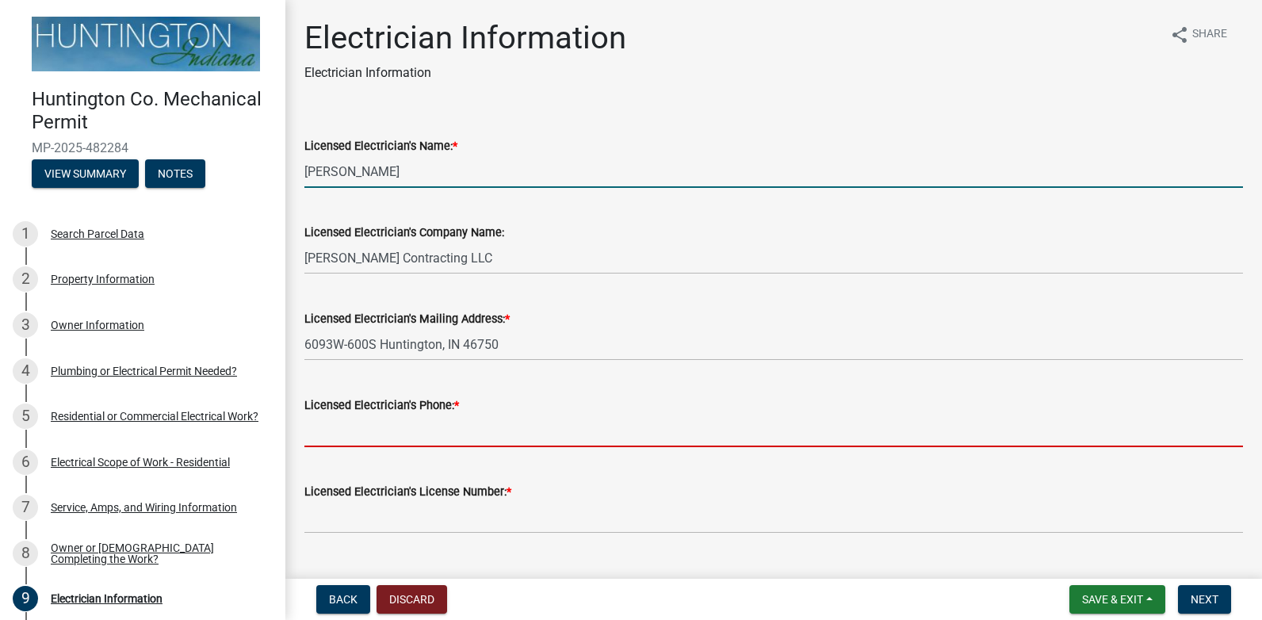
type input "7655067607"
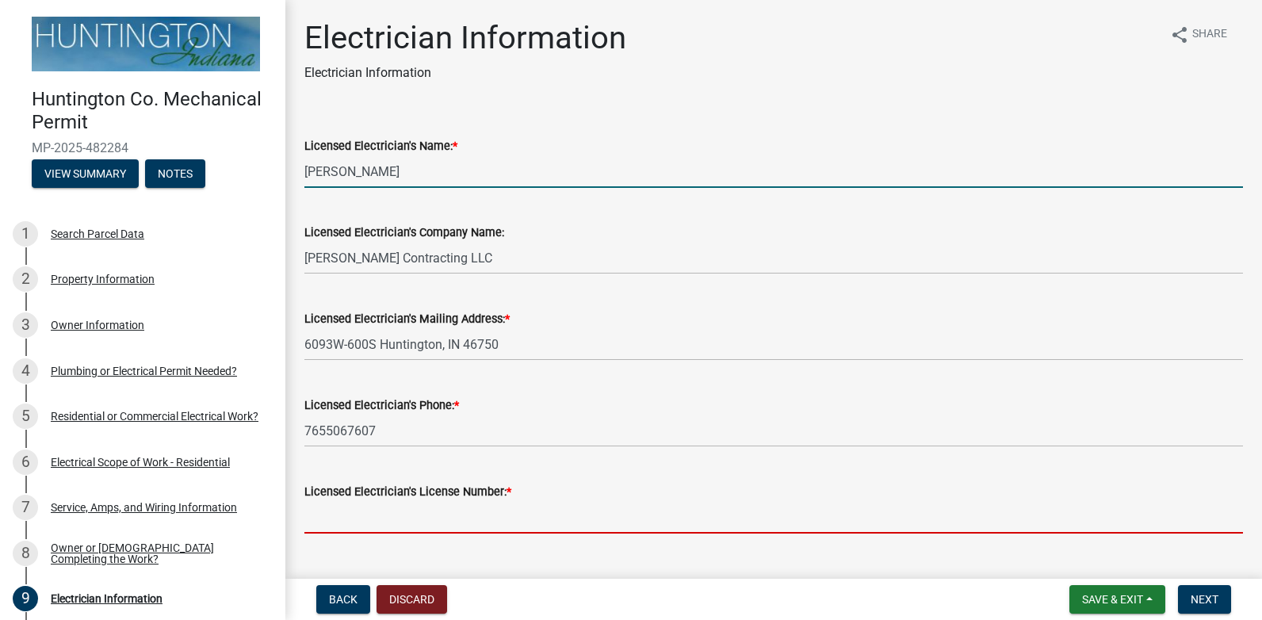
type input "23-140"
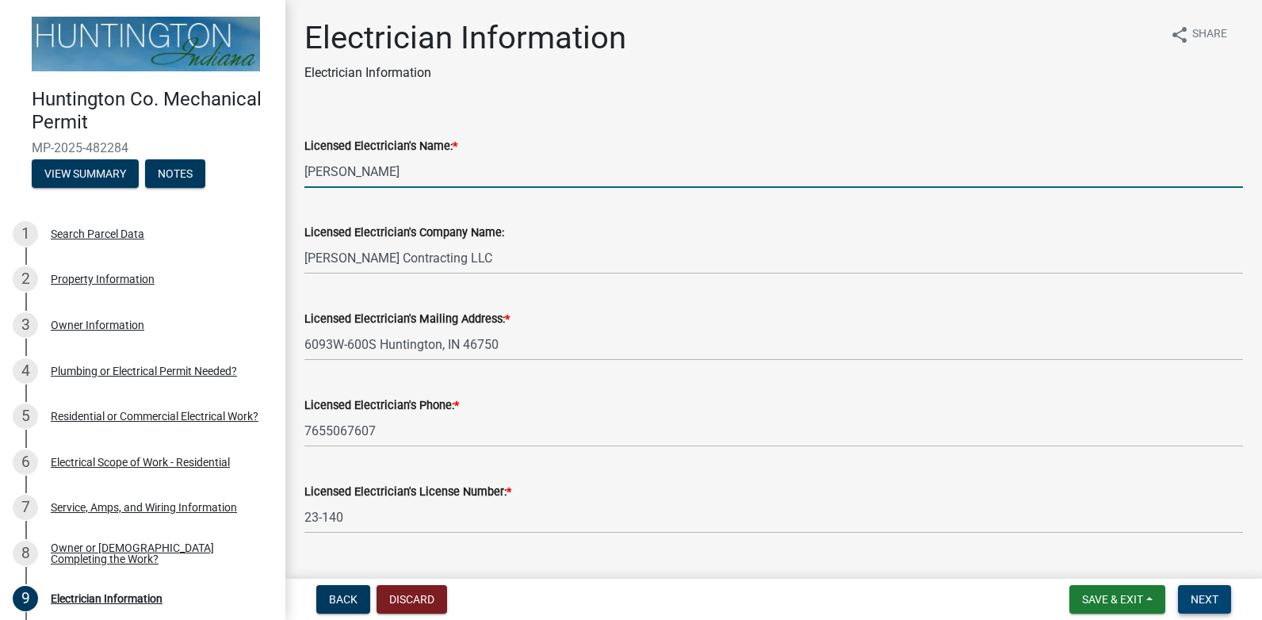
click at [1203, 594] on span "Next" at bounding box center [1205, 599] width 28 height 13
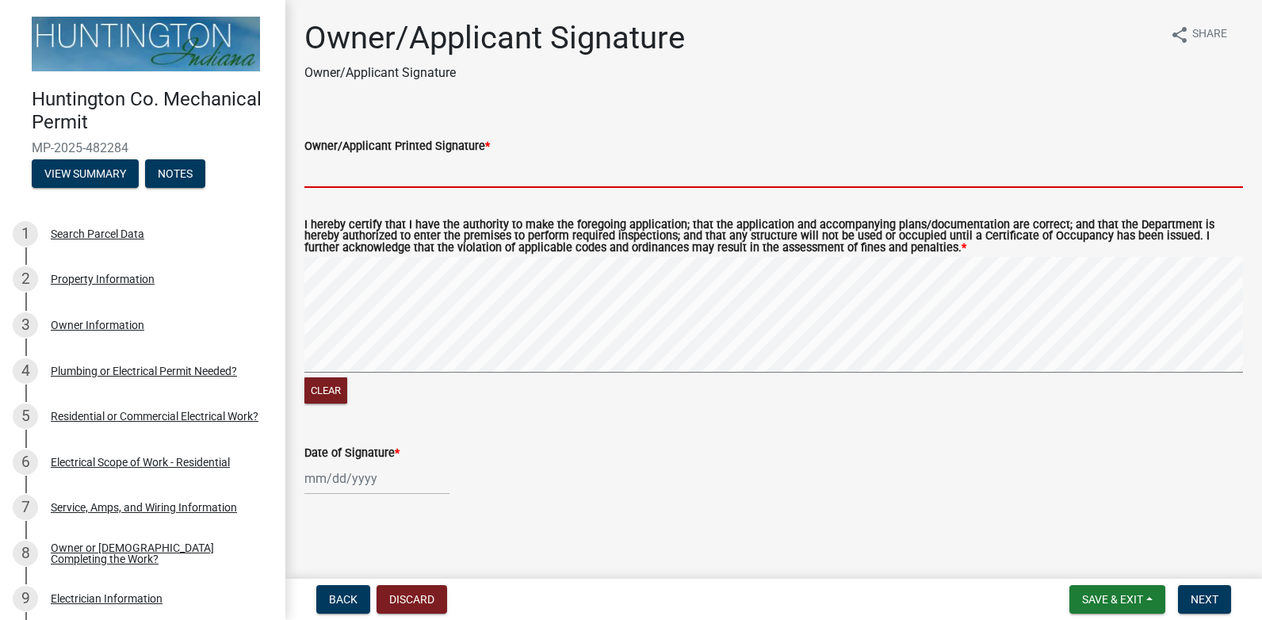
click at [421, 175] on input "Owner/Applicant Printed Signature *" at bounding box center [773, 171] width 939 height 32
type input "[PERSON_NAME] Contracting LLC"
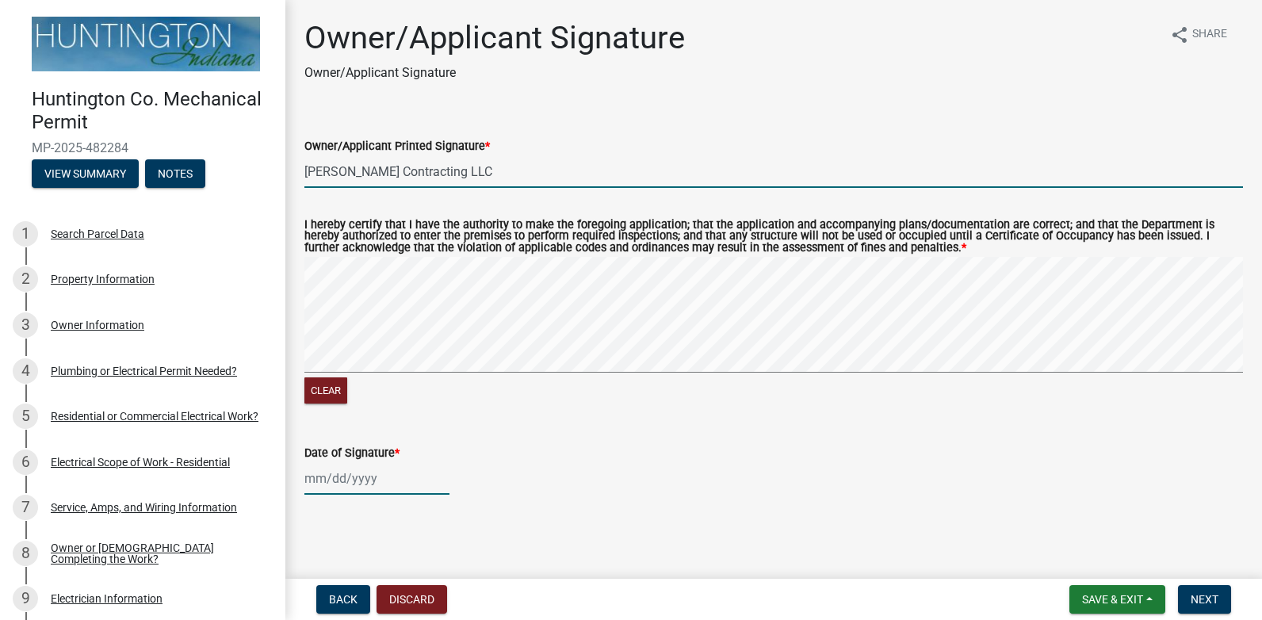
type input "[DATE]"
select select "9"
select select "2025"
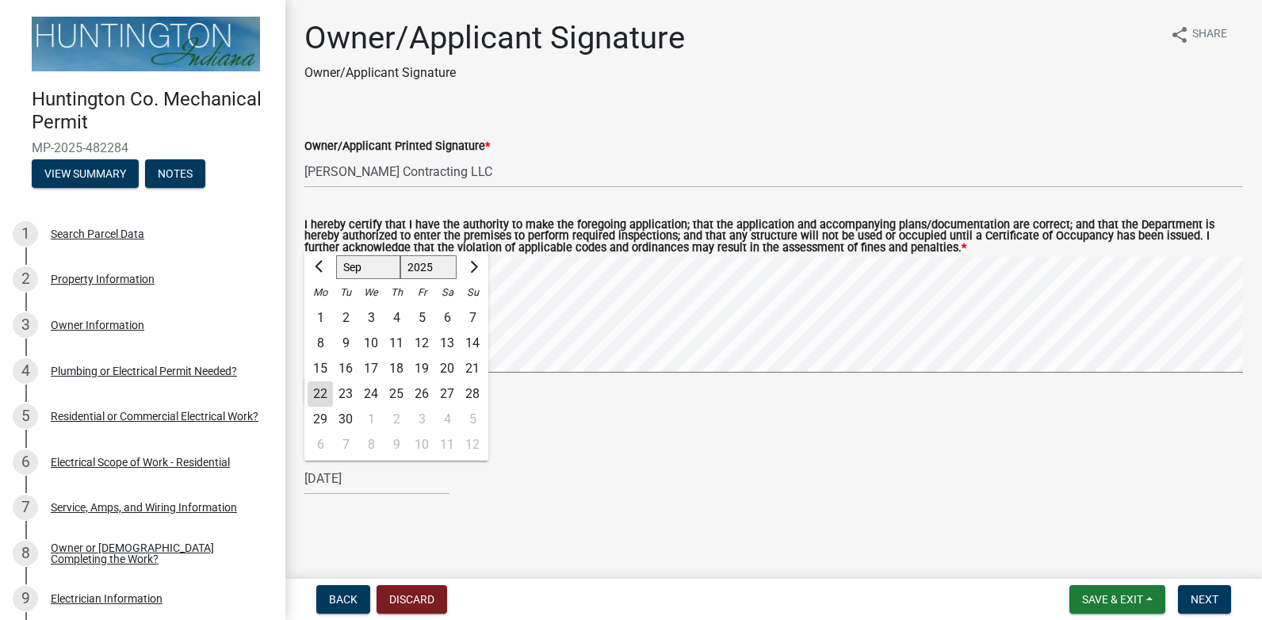
click at [605, 417] on wm-data-entity-input "I hereby certify that I have the authority to make the foregoing application; t…" at bounding box center [773, 311] width 939 height 220
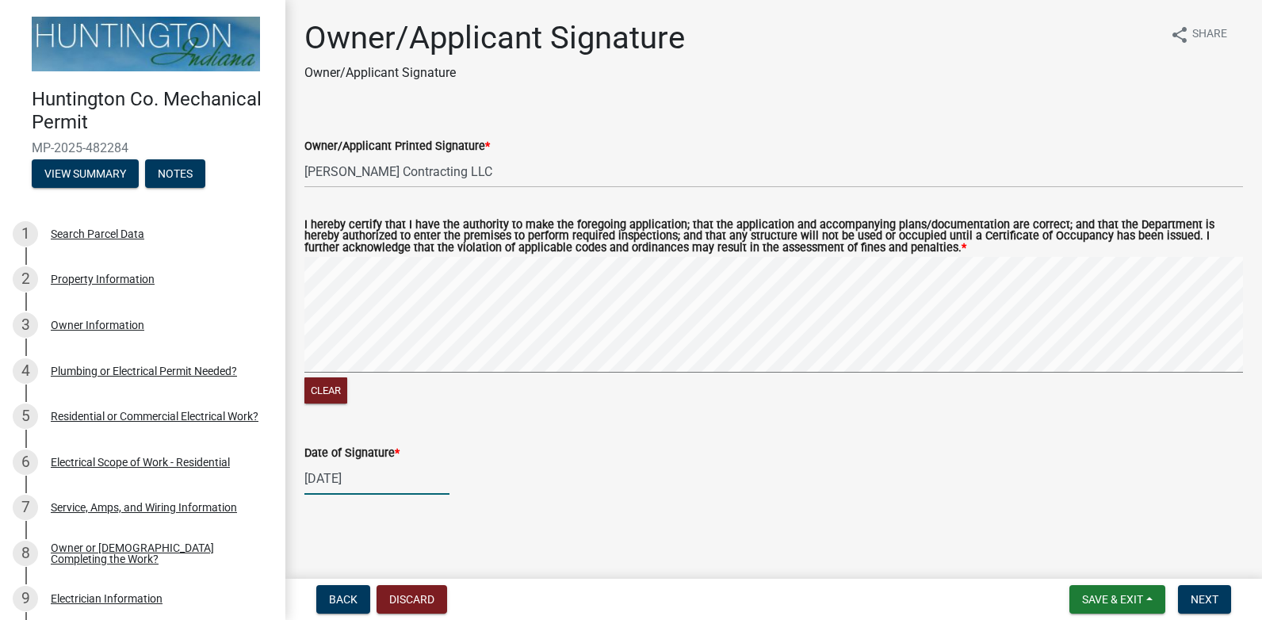
click at [357, 489] on div "[DATE]" at bounding box center [376, 478] width 145 height 32
select select "5"
select select "2025"
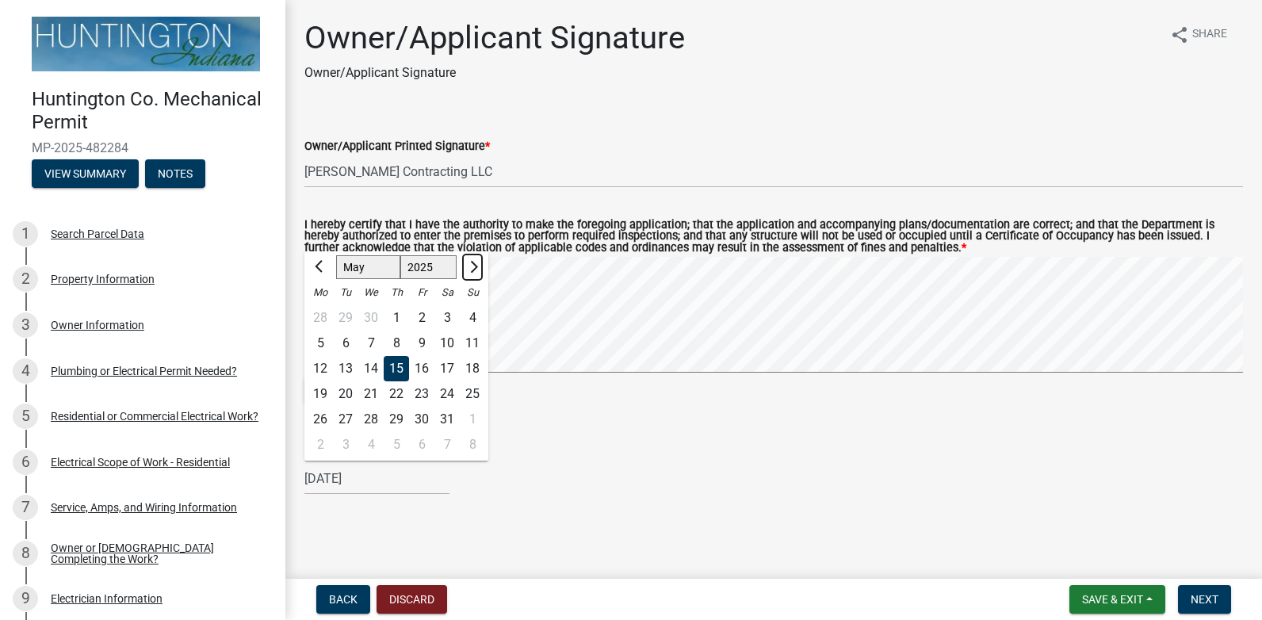
click at [472, 269] on span "Next month" at bounding box center [472, 267] width 12 height 12
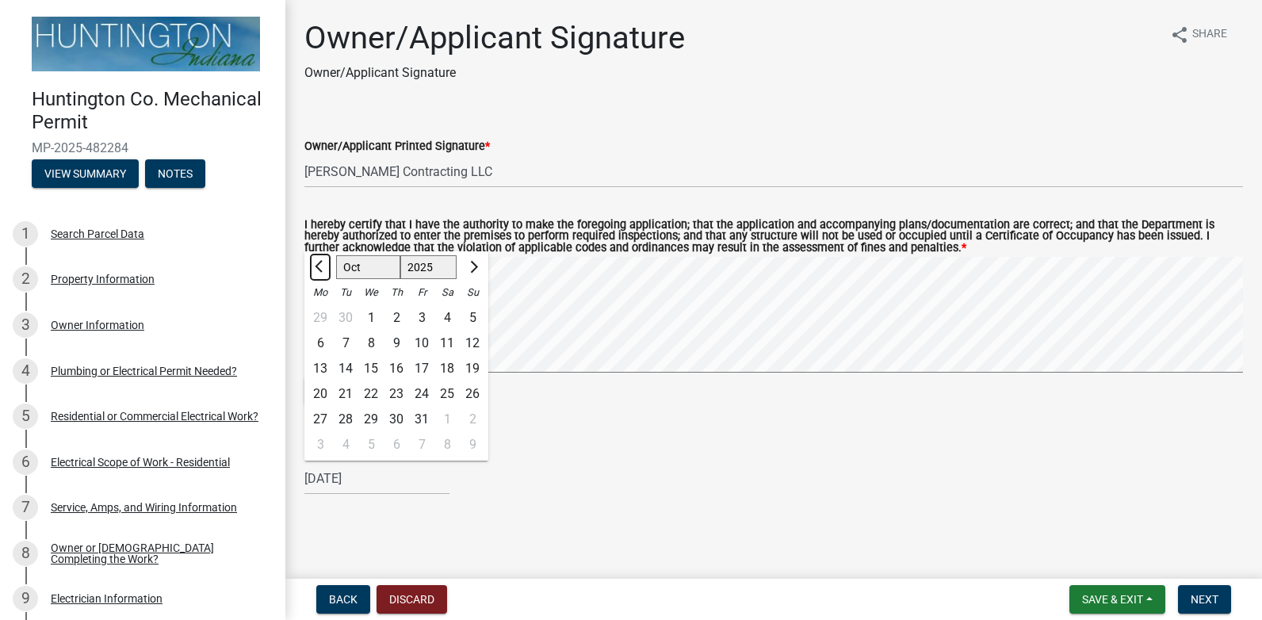
click at [322, 270] on span "Previous month" at bounding box center [321, 267] width 12 height 12
select select "9"
click at [325, 388] on div "22" at bounding box center [320, 393] width 25 height 25
type input "[DATE]"
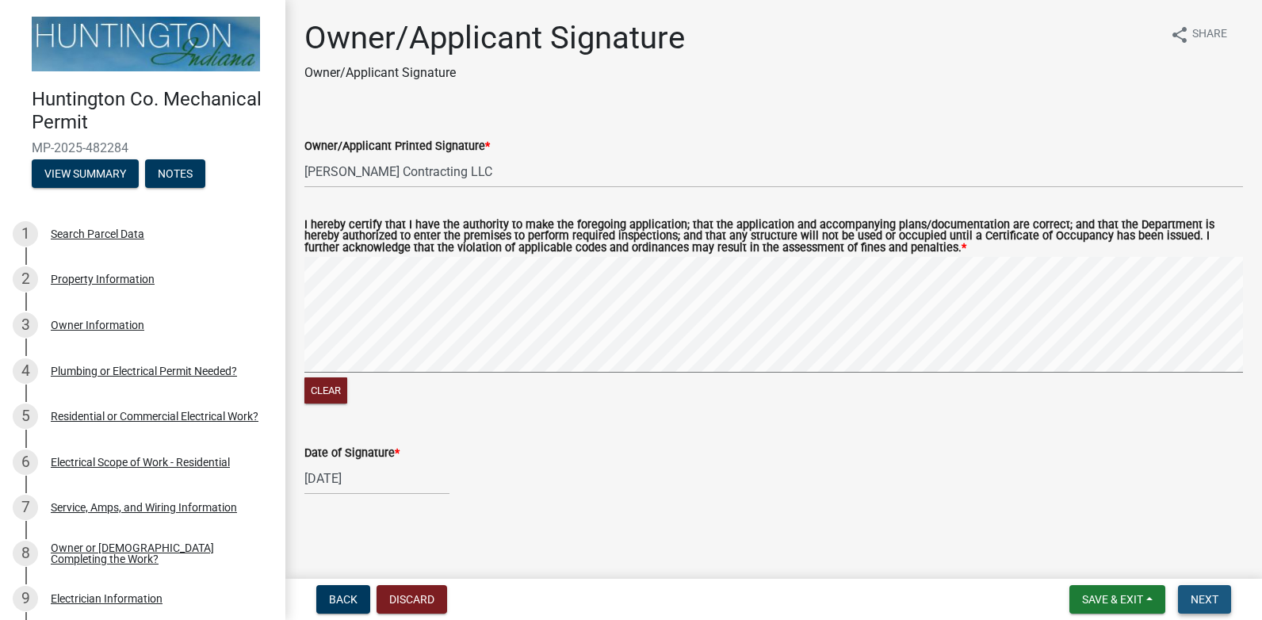
click at [1214, 601] on span "Next" at bounding box center [1205, 599] width 28 height 13
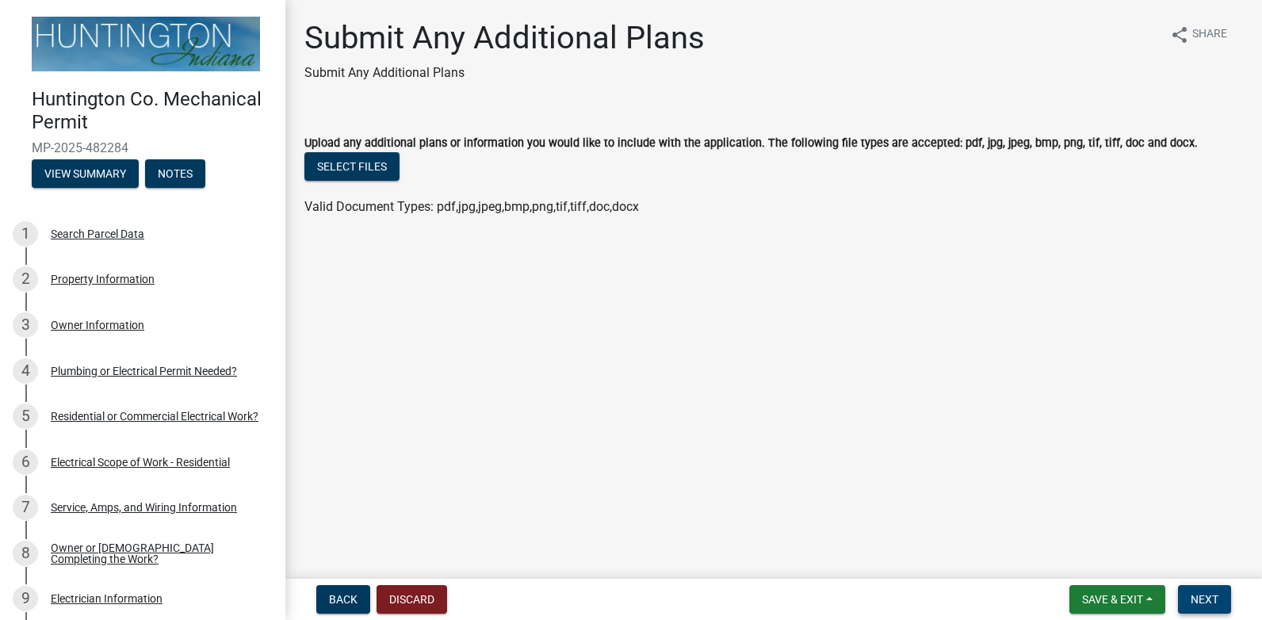
click at [1214, 601] on span "Next" at bounding box center [1205, 599] width 28 height 13
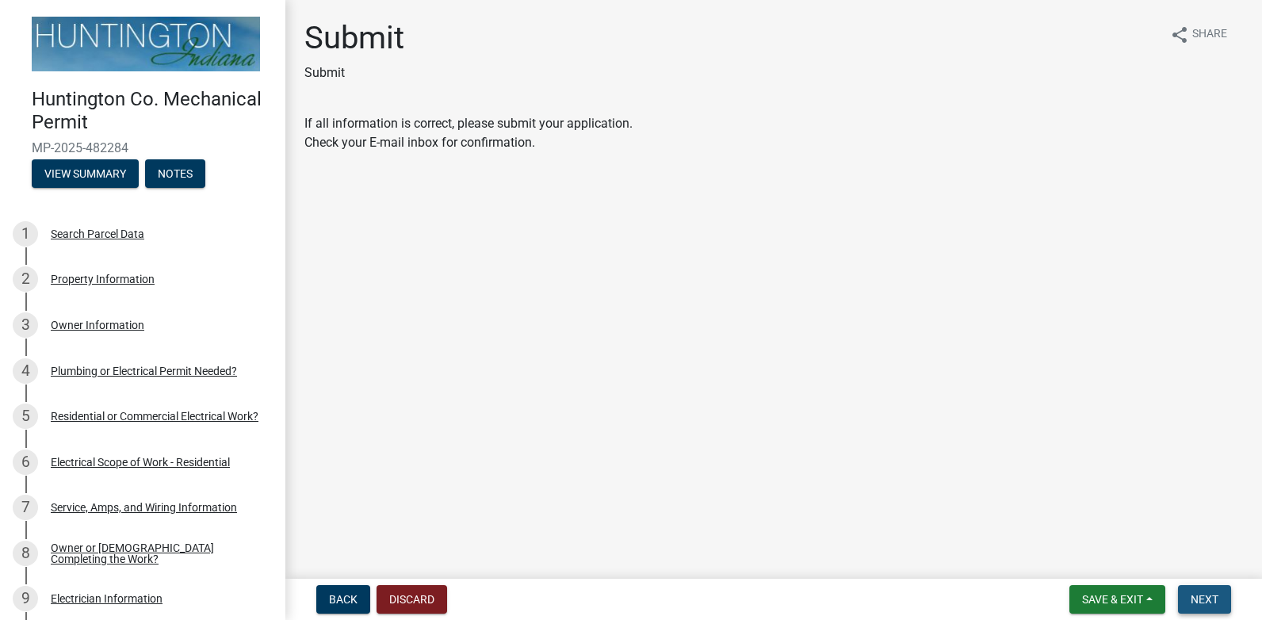
click at [1214, 601] on span "Next" at bounding box center [1205, 599] width 28 height 13
